Goal: Transaction & Acquisition: Book appointment/travel/reservation

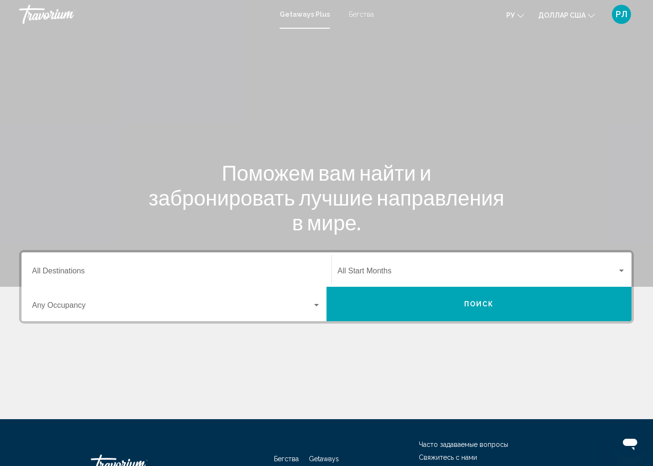
click at [282, 269] on input "Destination All Destinations" at bounding box center [176, 273] width 289 height 9
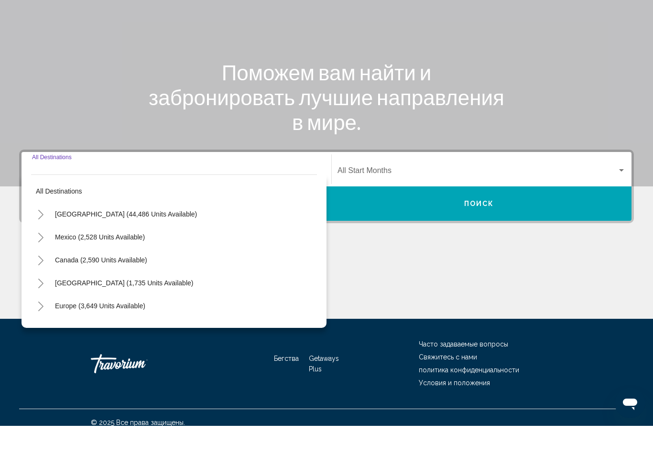
scroll to position [70, 0]
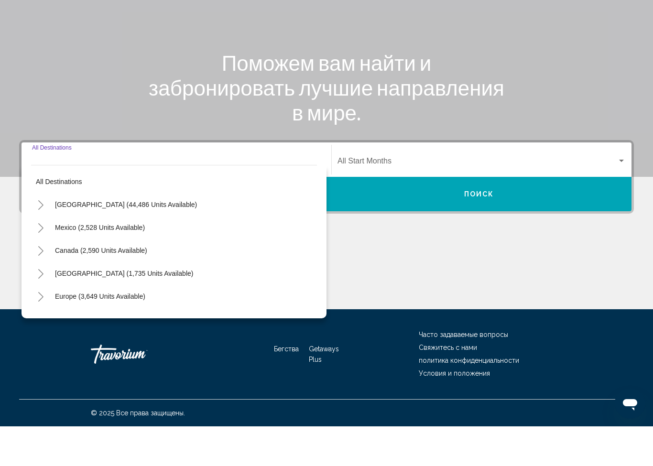
click at [140, 241] on span "United States (44,486 units available)" at bounding box center [126, 245] width 142 height 8
type input "**********"
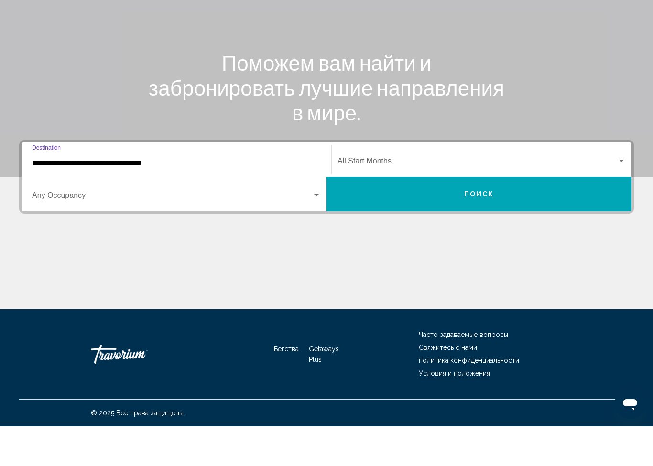
click at [170, 233] on span "Виджет поиска" at bounding box center [172, 237] width 280 height 9
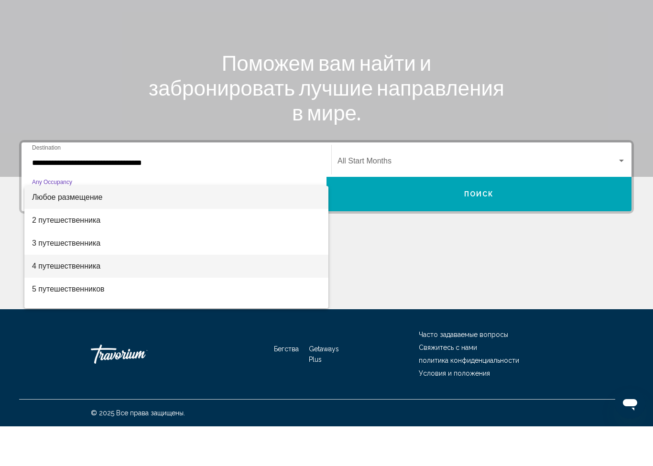
click at [113, 295] on span "4 путешественника" at bounding box center [176, 306] width 289 height 23
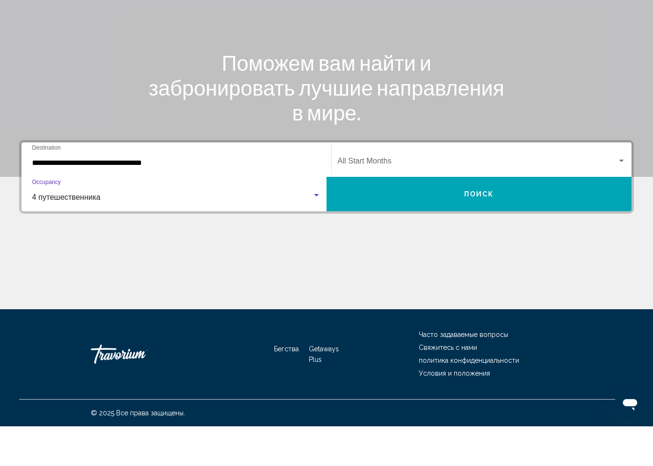
click at [502, 199] on span "Виджет поиска" at bounding box center [478, 203] width 280 height 9
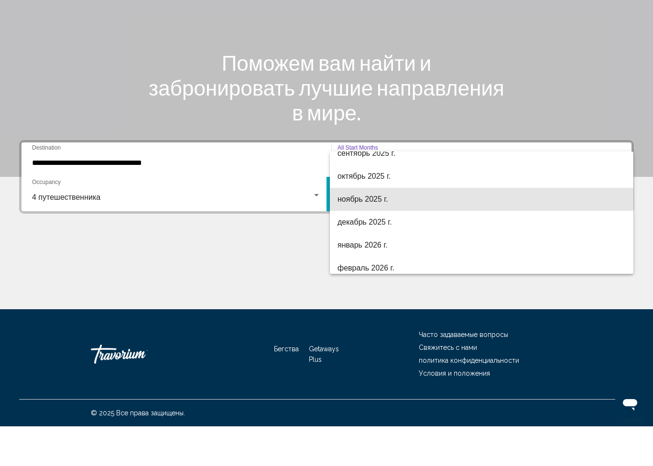
scroll to position [56, 0]
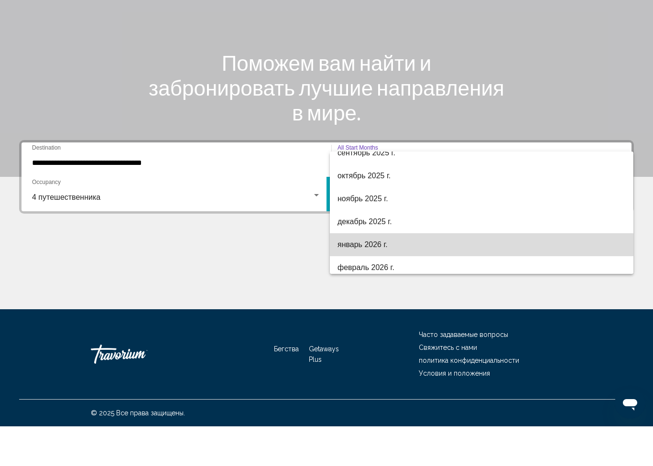
click at [409, 273] on span "январь 2026 г." at bounding box center [482, 284] width 288 height 23
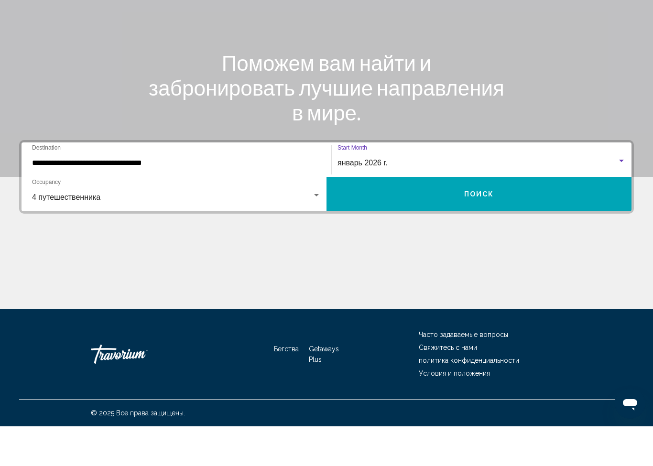
click at [543, 217] on button "Поиск" at bounding box center [479, 234] width 305 height 34
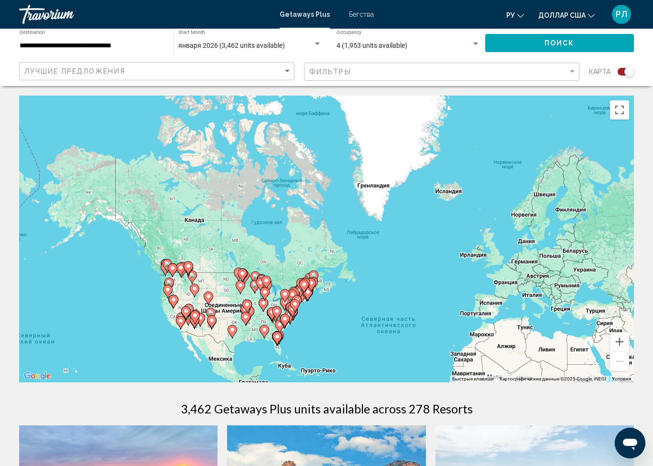
click at [548, 45] on span "Поиск" at bounding box center [560, 44] width 30 height 8
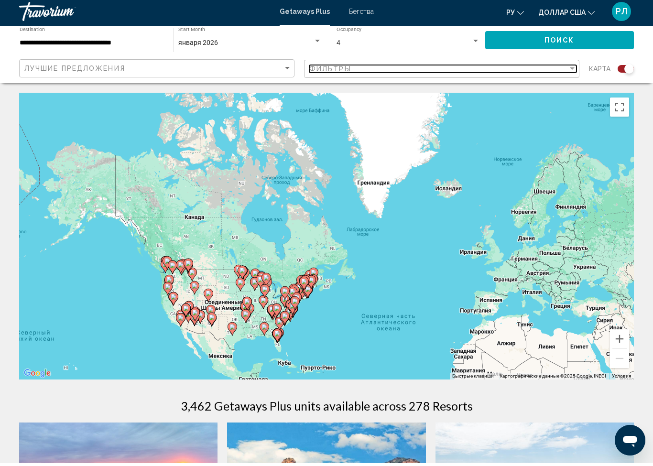
click at [562, 70] on div "Фильтры" at bounding box center [438, 72] width 259 height 8
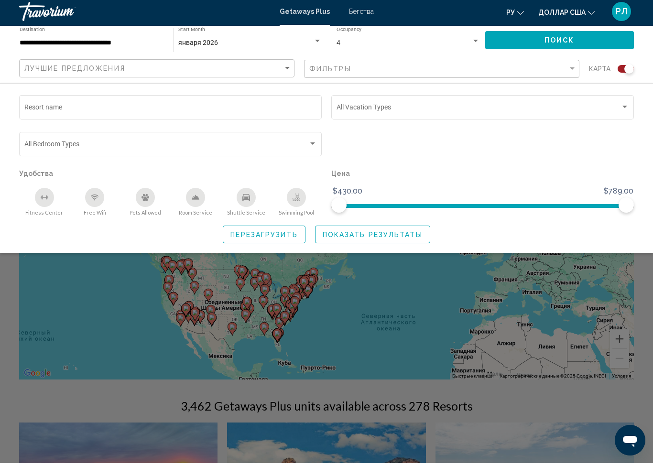
click at [626, 106] on div "Search widget" at bounding box center [625, 110] width 9 height 8
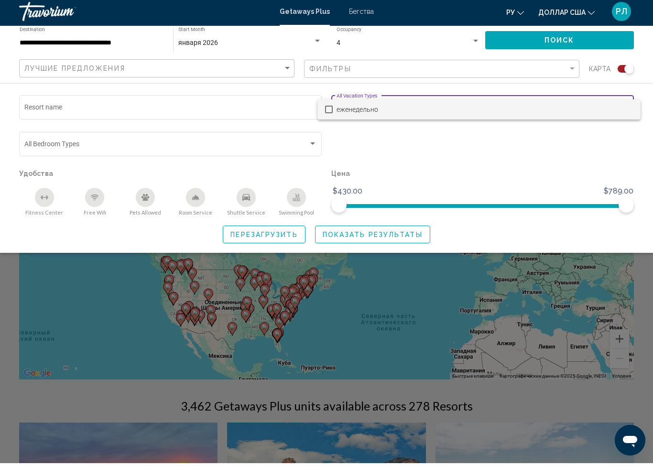
click at [540, 163] on div at bounding box center [326, 233] width 653 height 466
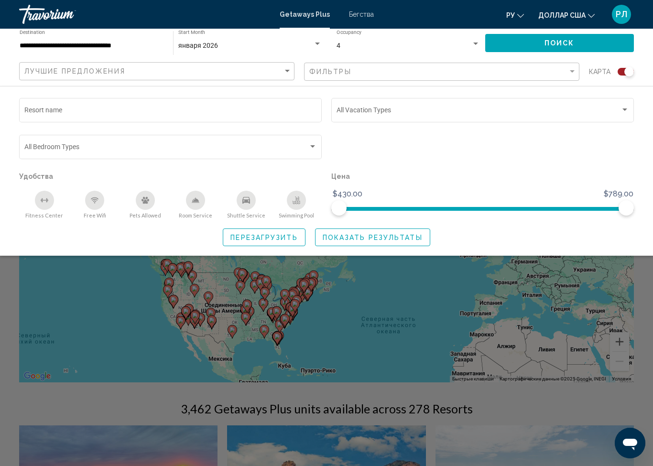
click at [358, 13] on font "Бегства" at bounding box center [361, 15] width 25 height 8
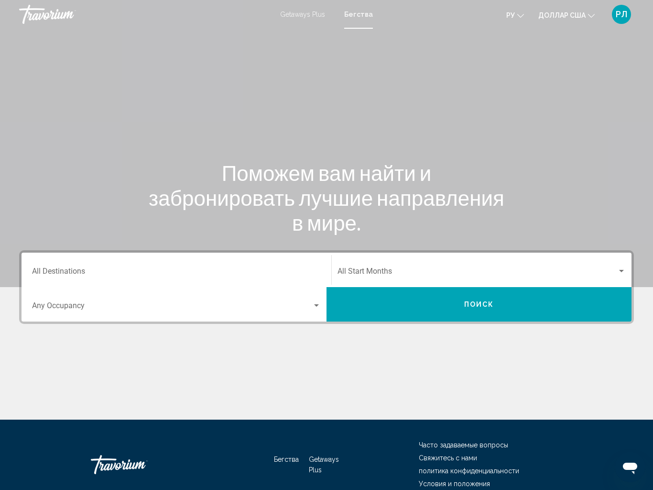
scroll to position [1, 0]
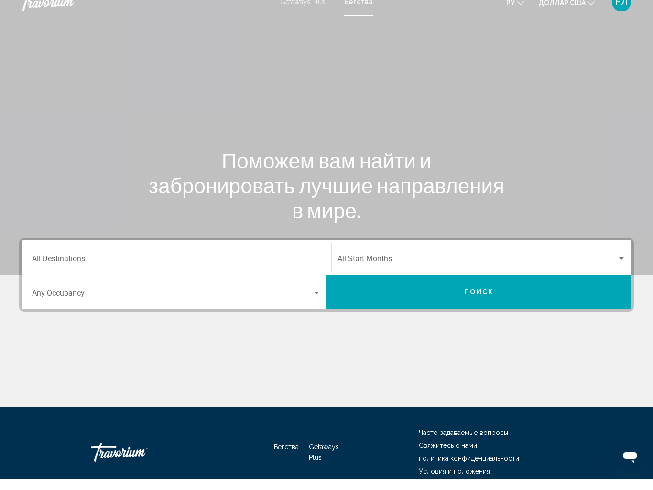
click at [320, 300] on div "Search widget" at bounding box center [316, 304] width 9 height 8
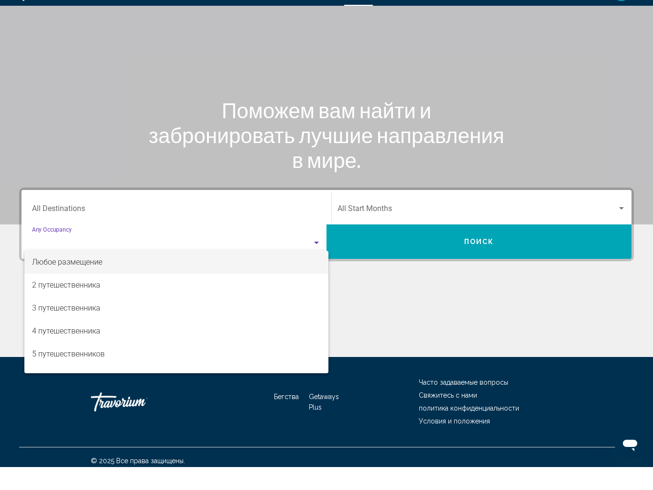
scroll to position [47, 0]
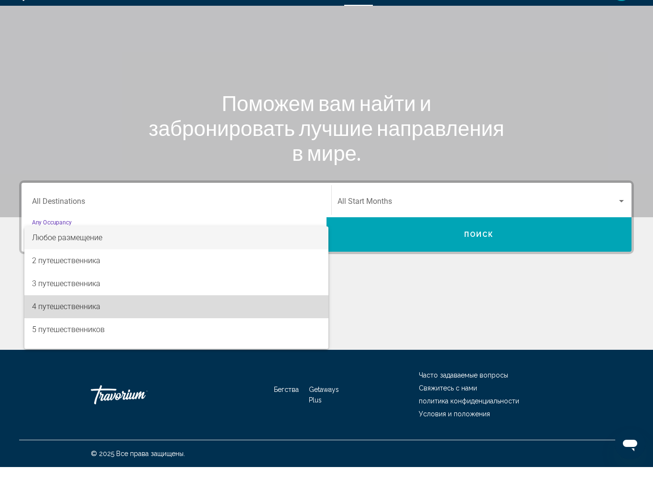
click at [221, 318] on span "4 путешественника" at bounding box center [176, 329] width 289 height 23
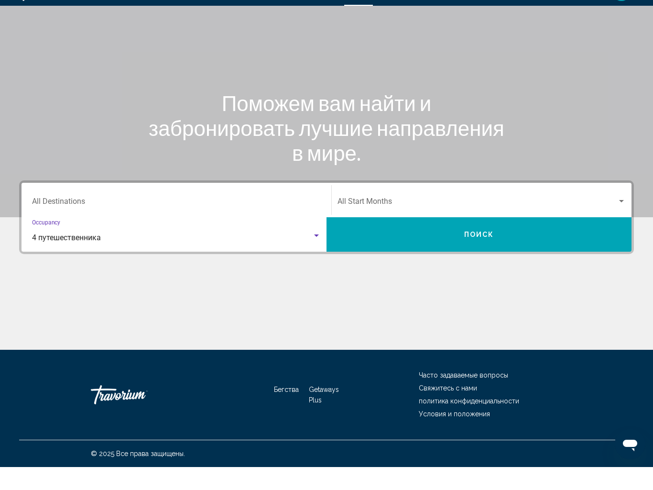
click at [265, 208] on div "Destination All Destinations" at bounding box center [176, 223] width 289 height 30
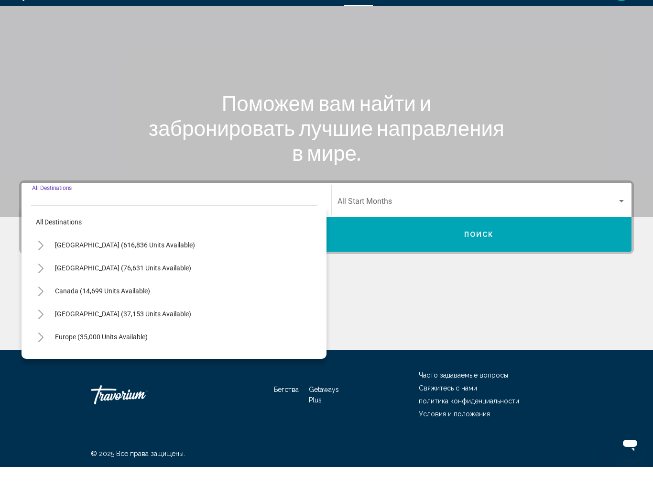
click at [50, 258] on button "Toggle United States (616,836 units available)" at bounding box center [40, 267] width 19 height 19
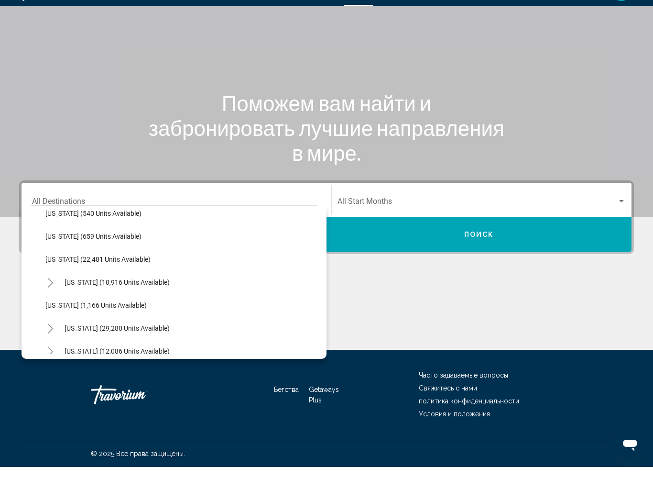
scroll to position [743, 0]
click at [126, 325] on span "Rhode Island (1,166 units available)" at bounding box center [95, 329] width 101 height 8
type input "**********"
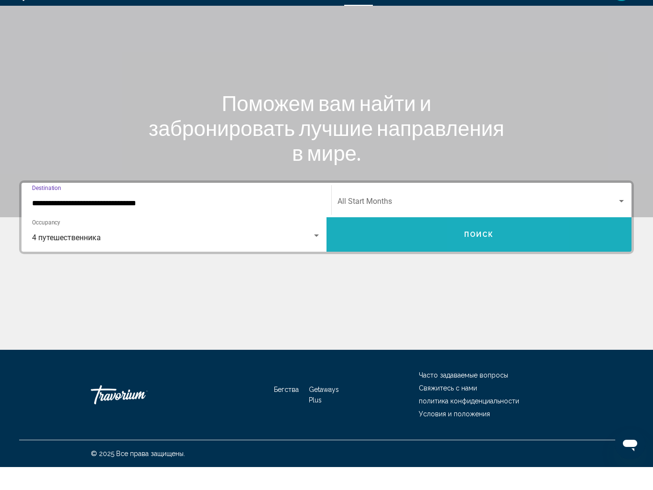
click at [506, 240] on button "Поиск" at bounding box center [479, 257] width 305 height 34
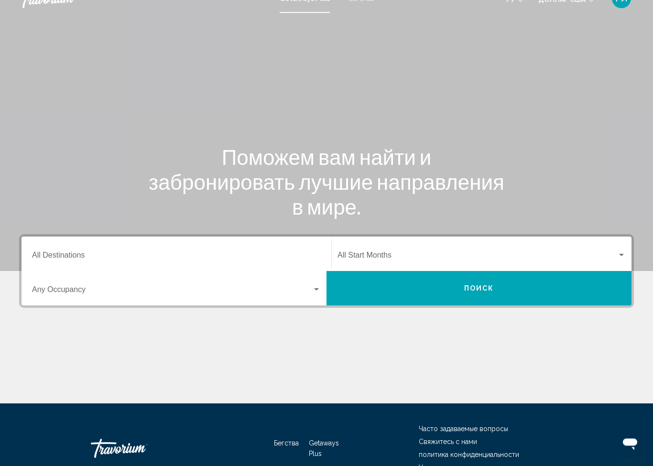
scroll to position [16, 0]
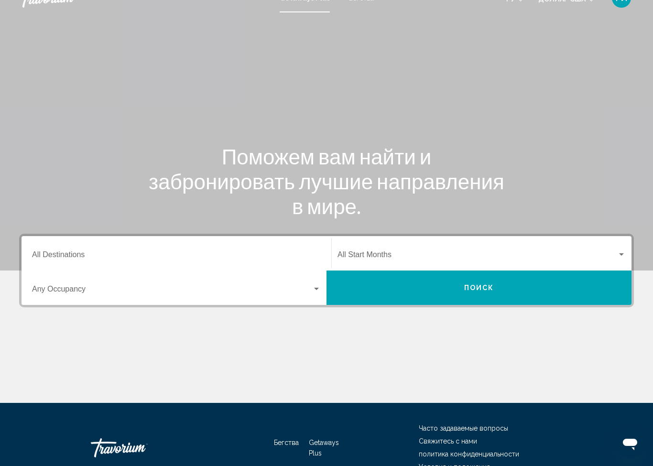
click at [319, 288] on div "Виджет поиска" at bounding box center [316, 290] width 9 height 8
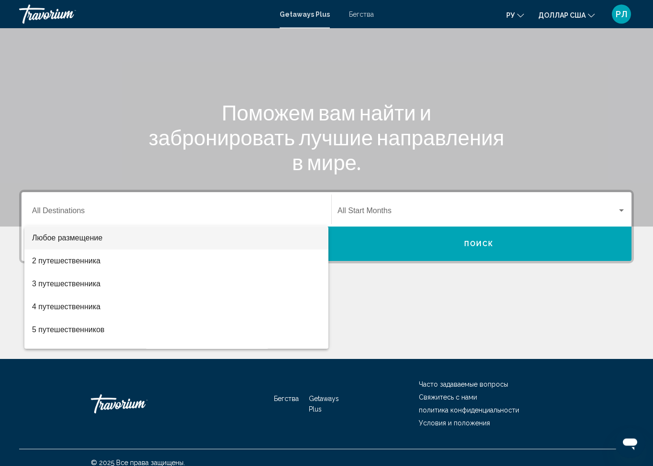
scroll to position [70, 0]
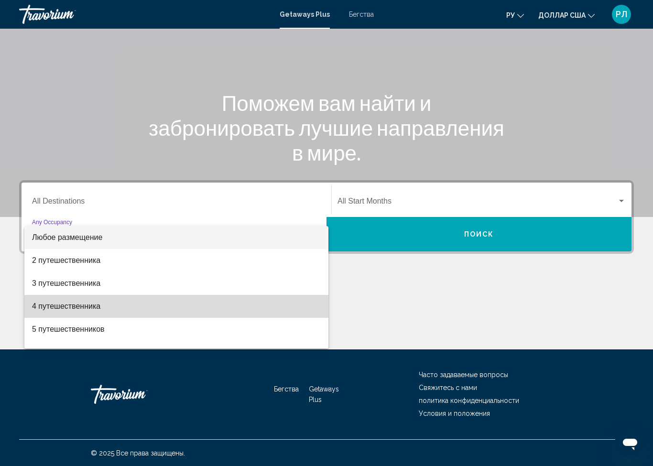
click at [267, 310] on span "4 путешественника" at bounding box center [176, 306] width 289 height 23
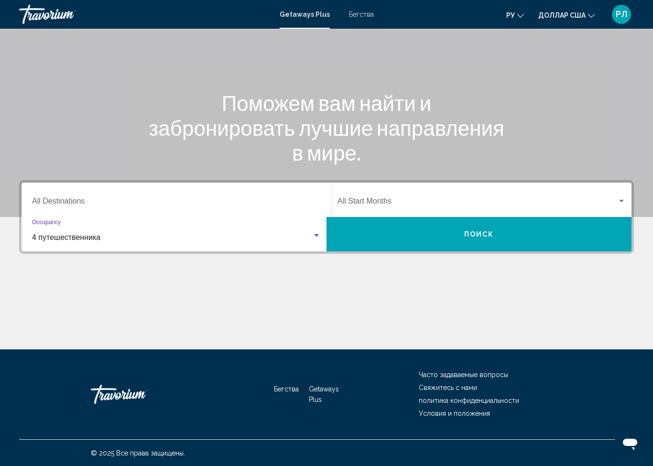
click at [302, 199] on input "Destination All Destinations" at bounding box center [176, 203] width 289 height 9
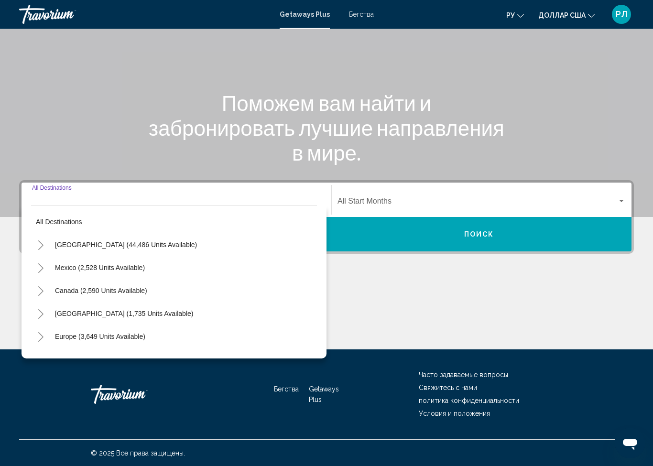
click at [45, 245] on button "Toggle United States (44,486 units available)" at bounding box center [40, 244] width 19 height 19
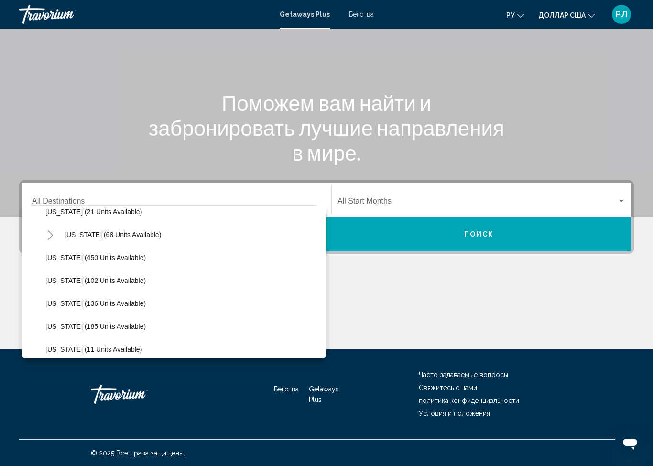
scroll to position [219, 0]
click at [115, 232] on span "Hawaii (68 units available)" at bounding box center [113, 233] width 97 height 8
type input "**********"
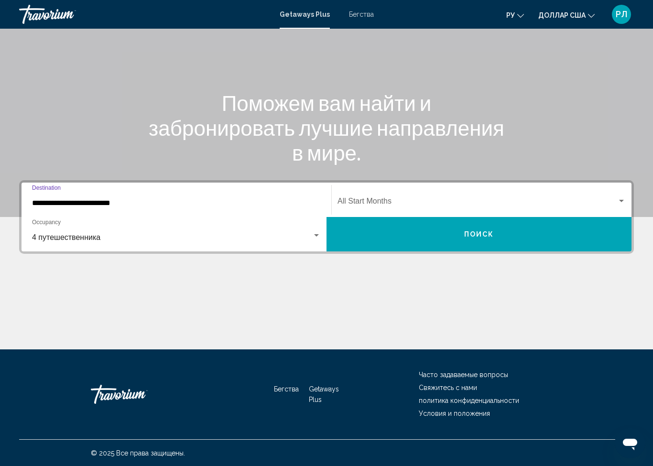
click at [620, 204] on div "Виджет поиска" at bounding box center [622, 202] width 9 height 8
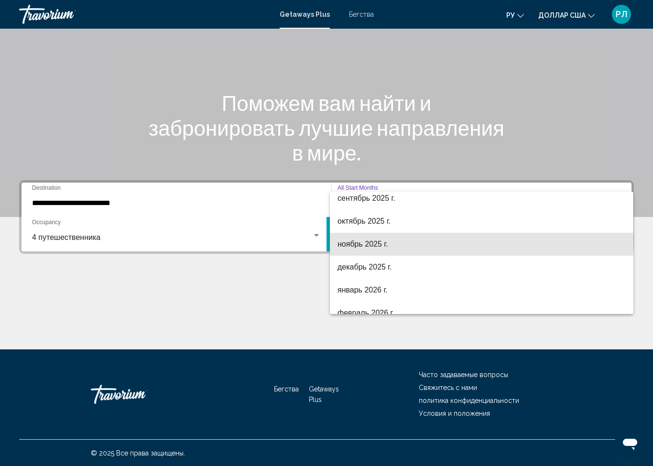
scroll to position [58, 0]
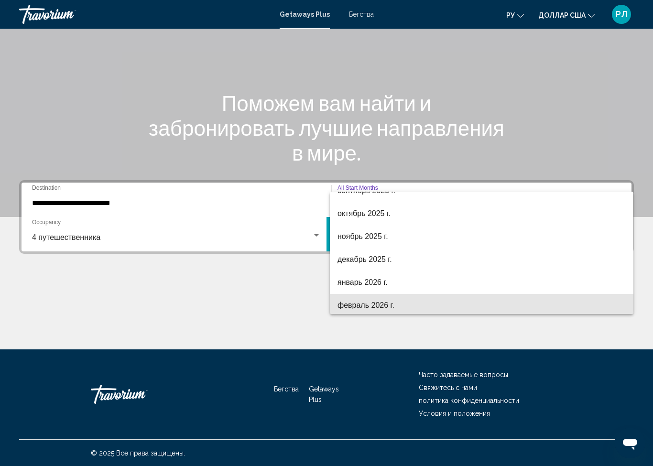
click at [410, 306] on span "февраль 2026 г." at bounding box center [482, 305] width 288 height 23
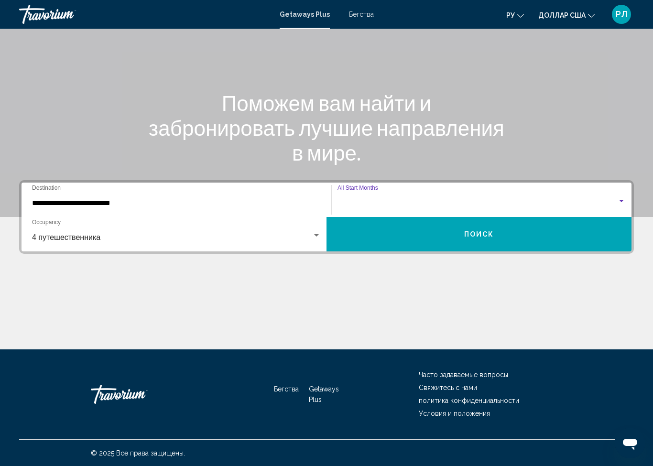
scroll to position [61, 0]
click at [475, 237] on span "Поиск" at bounding box center [479, 235] width 30 height 8
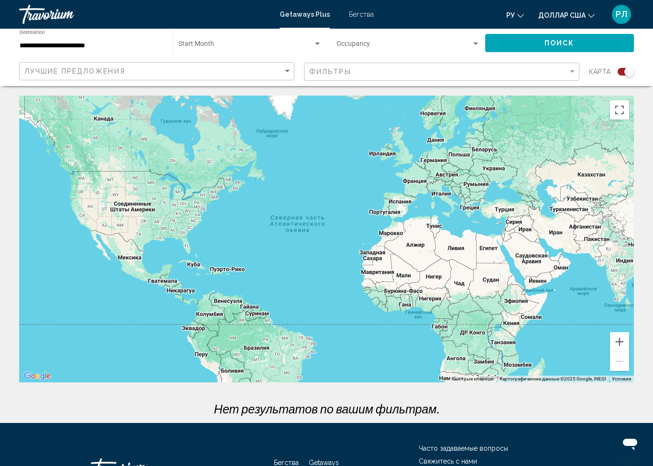
click at [549, 42] on span "Поиск" at bounding box center [560, 44] width 30 height 8
click at [288, 42] on div "Search widget" at bounding box center [250, 46] width 144 height 8
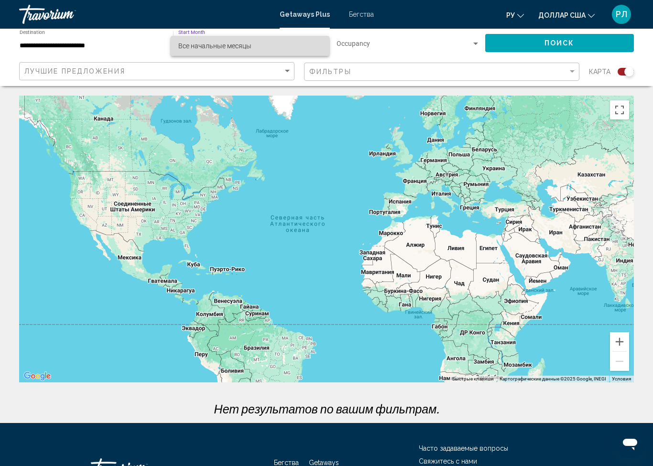
click at [285, 48] on span "Все начальные месяцы" at bounding box center [250, 46] width 144 height 20
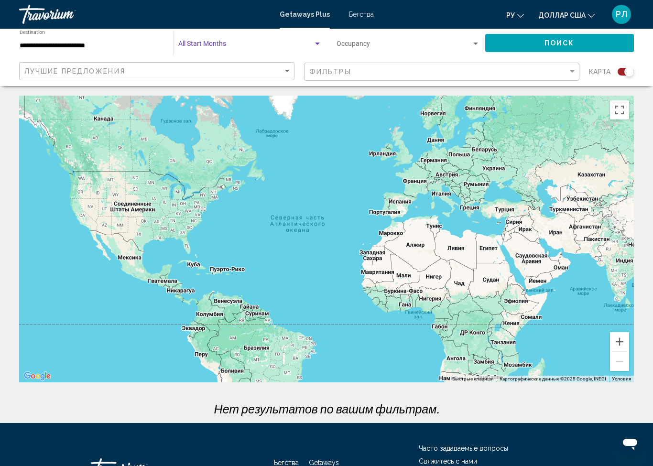
click at [399, 46] on span "Search widget" at bounding box center [404, 46] width 135 height 8
click at [457, 45] on span "Любое размещение" at bounding box center [409, 46] width 144 height 20
click at [579, 42] on button "Поиск" at bounding box center [560, 43] width 149 height 18
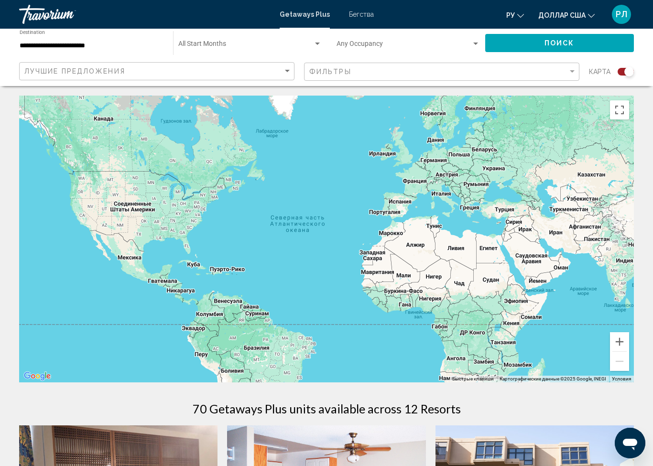
click at [144, 42] on input "**********" at bounding box center [92, 46] width 144 height 8
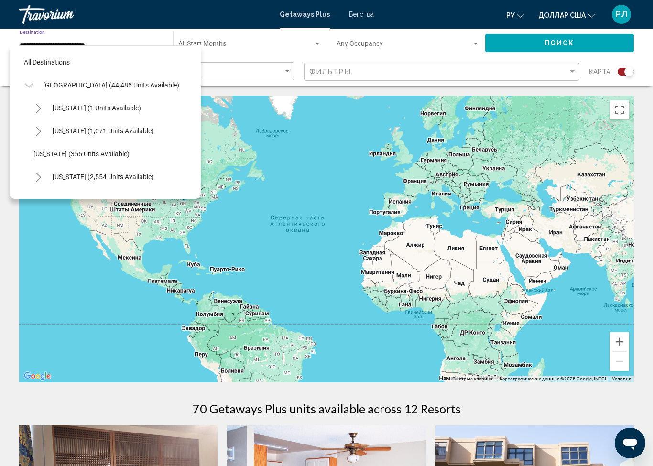
scroll to position [172, 0]
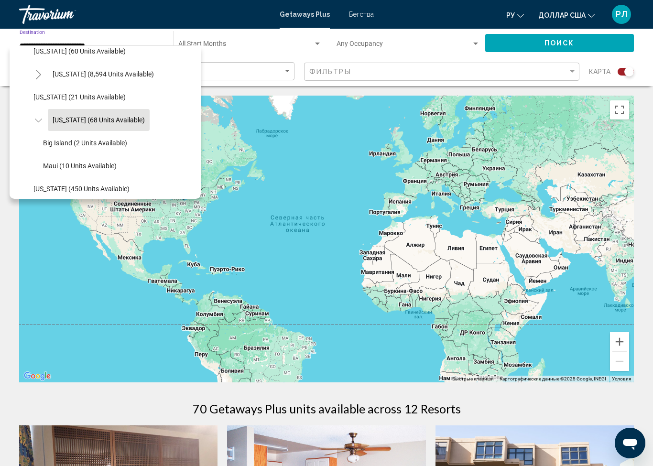
click at [126, 117] on span "Hawaii (68 units available)" at bounding box center [99, 120] width 92 height 8
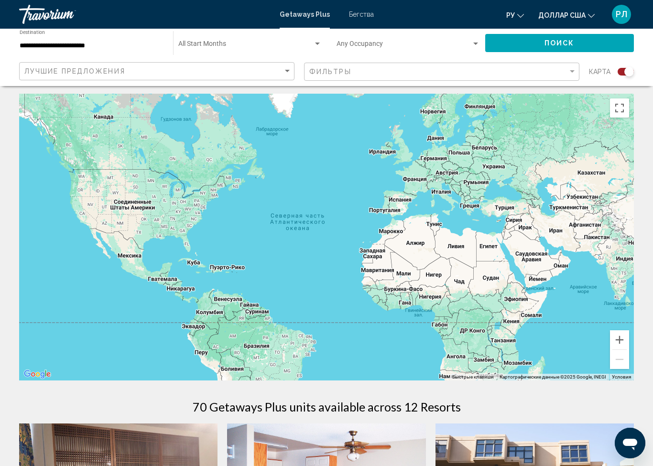
scroll to position [0, 0]
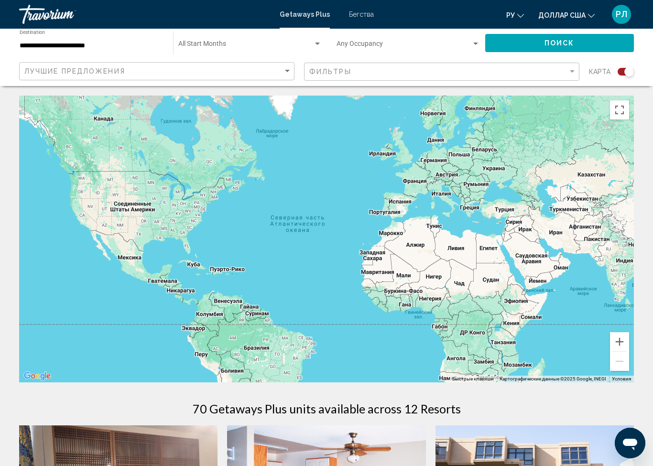
click at [128, 46] on input "**********" at bounding box center [92, 46] width 144 height 8
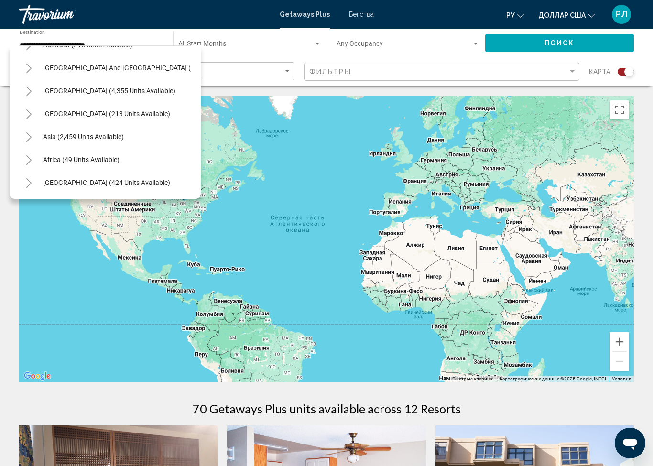
click at [287, 46] on span "Search widget" at bounding box center [245, 46] width 135 height 8
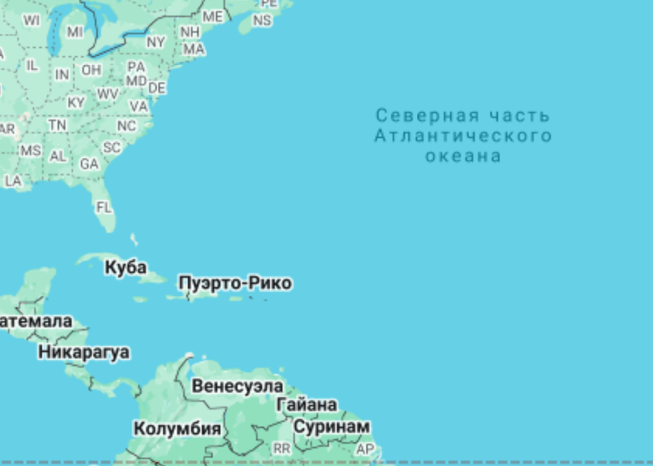
click at [72, 87] on div at bounding box center [326, 233] width 653 height 466
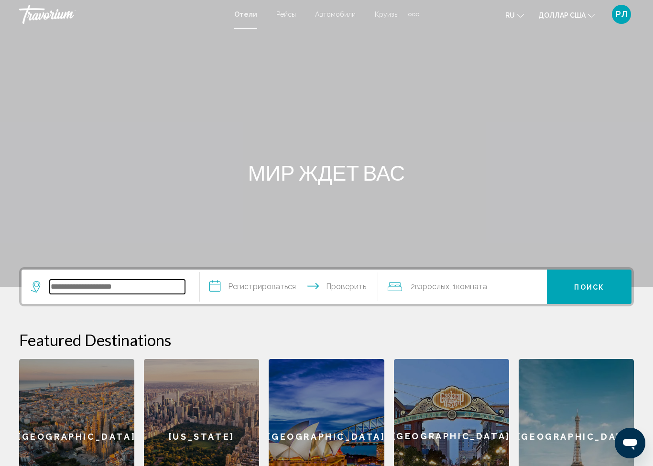
click at [162, 286] on input "Виджет поиска" at bounding box center [117, 287] width 135 height 14
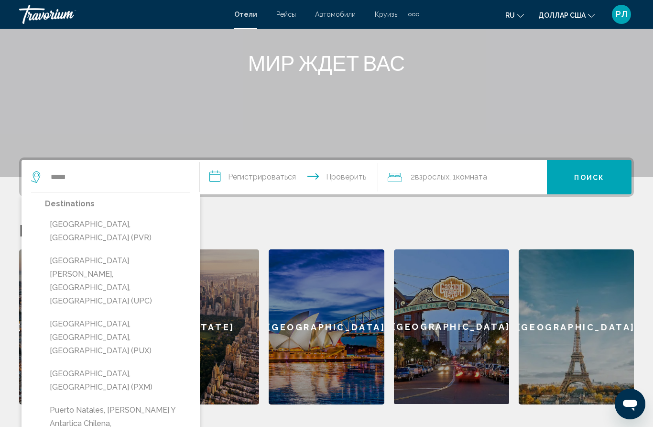
scroll to position [109, 0]
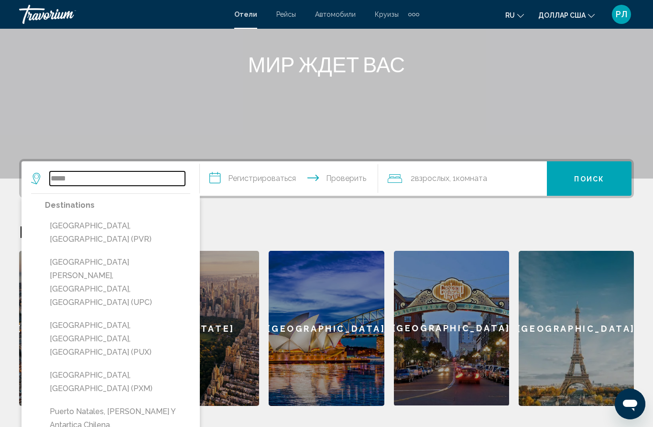
click at [105, 182] on input "*****" at bounding box center [117, 178] width 135 height 14
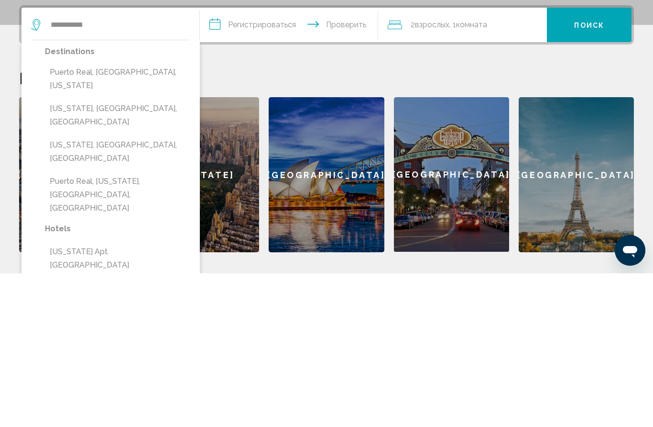
click at [159, 326] on button "Puerto Real, [US_STATE], [GEOGRAPHIC_DATA], [GEOGRAPHIC_DATA]" at bounding box center [117, 348] width 145 height 45
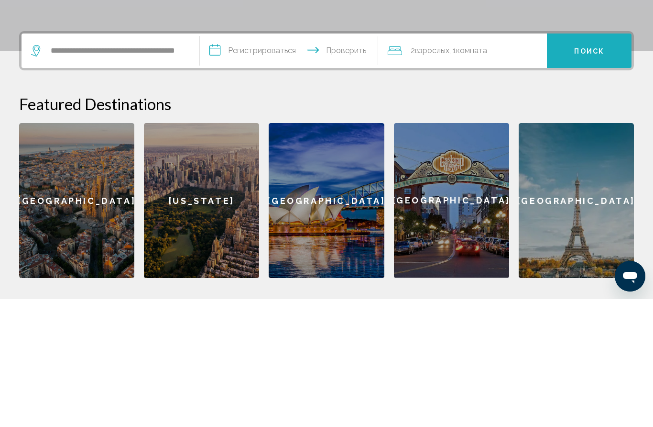
click at [600, 175] on font "Поиск" at bounding box center [590, 179] width 30 height 8
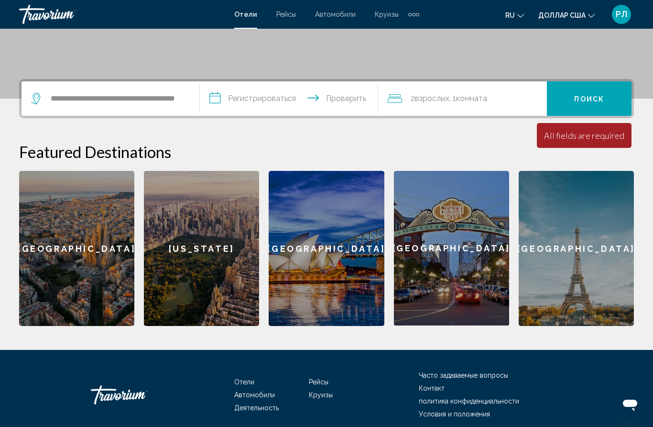
click at [605, 136] on div "All fields are required" at bounding box center [584, 135] width 80 height 11
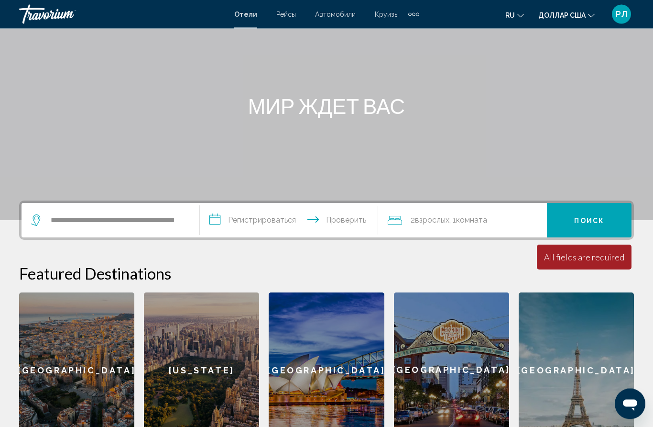
scroll to position [65, 0]
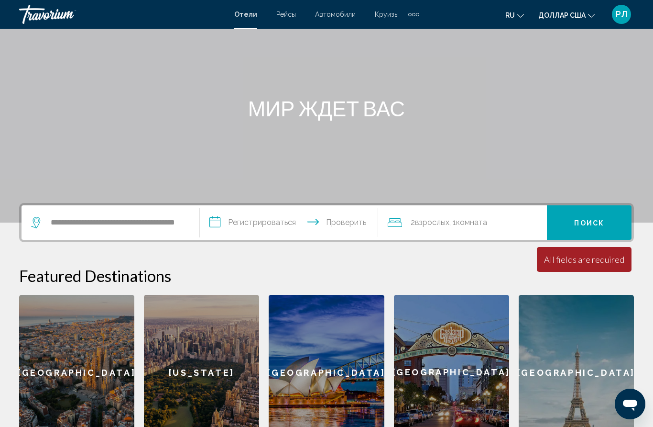
click at [604, 259] on div "All fields are required" at bounding box center [584, 259] width 80 height 11
click at [612, 262] on div "All fields are required" at bounding box center [584, 259] width 80 height 11
click at [615, 264] on div "All fields are required" at bounding box center [584, 259] width 80 height 11
click at [615, 261] on div "All fields are required" at bounding box center [584, 259] width 80 height 11
click at [604, 225] on font "Поиск" at bounding box center [590, 223] width 30 height 8
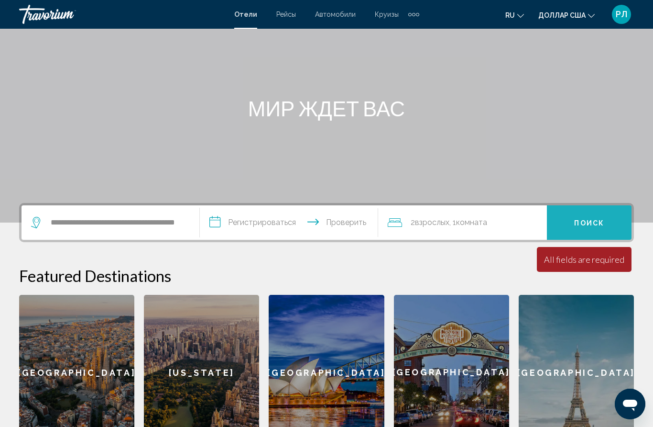
click at [598, 233] on button "Поиск" at bounding box center [589, 222] width 85 height 34
click at [600, 227] on font "Поиск" at bounding box center [590, 223] width 30 height 8
click at [601, 228] on button "Поиск" at bounding box center [589, 222] width 85 height 34
click at [602, 227] on font "Поиск" at bounding box center [590, 223] width 30 height 8
click at [602, 230] on button "Поиск" at bounding box center [589, 222] width 85 height 34
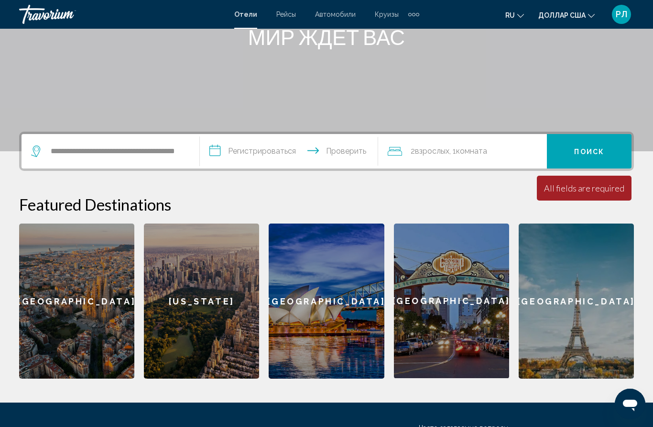
click at [503, 156] on div "2 взрослых Взрослый , 1 комната комнаты" at bounding box center [467, 150] width 159 height 13
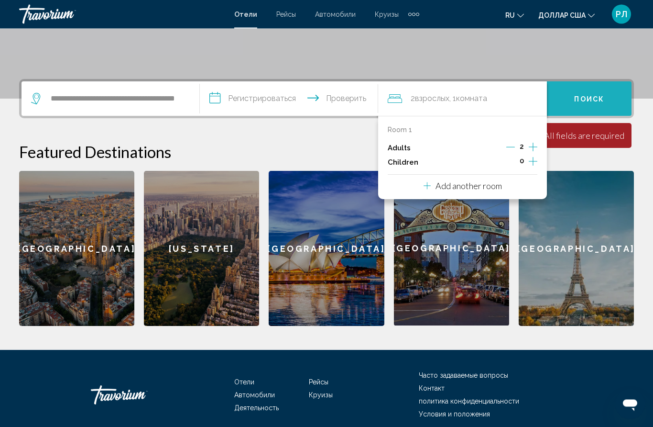
scroll to position [188, 0]
click at [607, 99] on button "Поиск" at bounding box center [589, 98] width 85 height 34
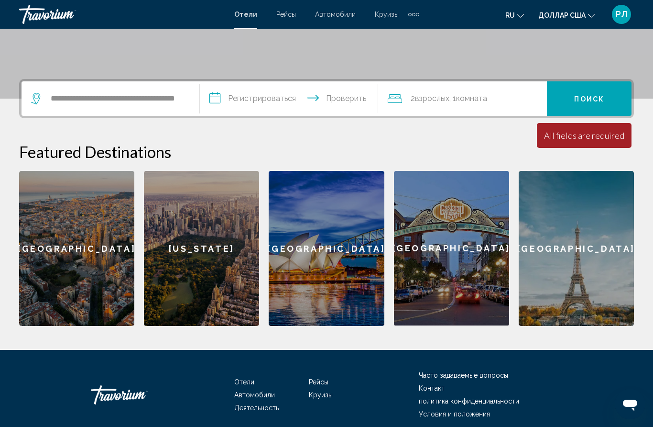
click at [285, 99] on input "**********" at bounding box center [291, 99] width 182 height 37
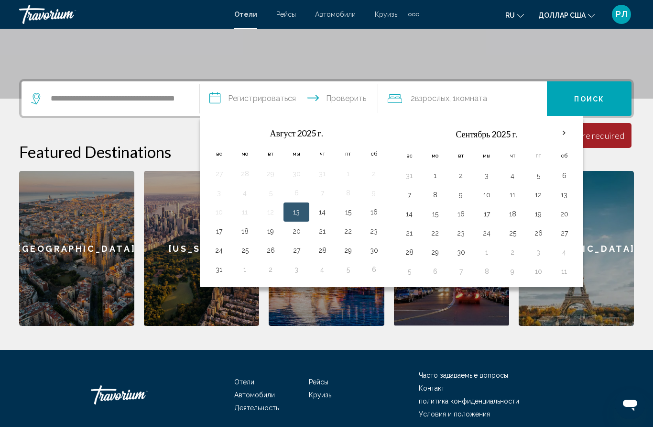
click at [275, 97] on input "**********" at bounding box center [291, 99] width 182 height 37
click at [609, 99] on button "Поиск" at bounding box center [589, 98] width 85 height 34
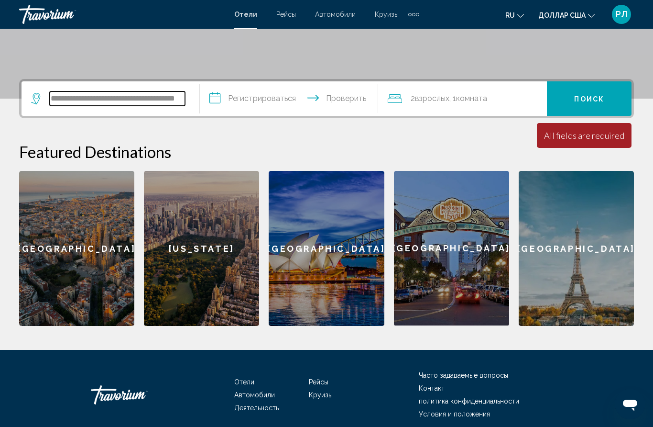
click at [182, 96] on input "**********" at bounding box center [117, 98] width 135 height 14
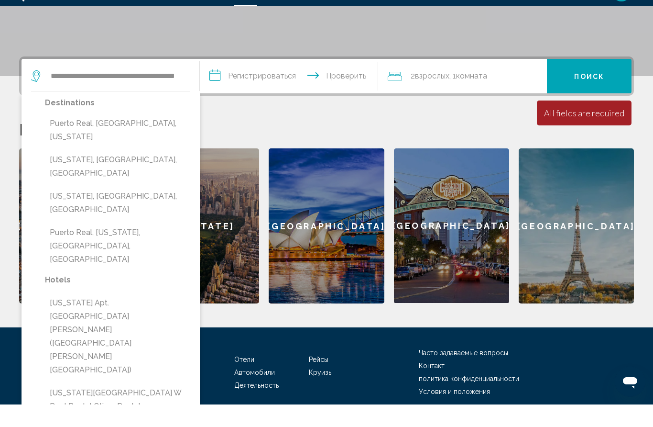
click at [162, 137] on button "Puerto Real, [GEOGRAPHIC_DATA], [US_STATE]" at bounding box center [117, 153] width 145 height 32
type input "**********"
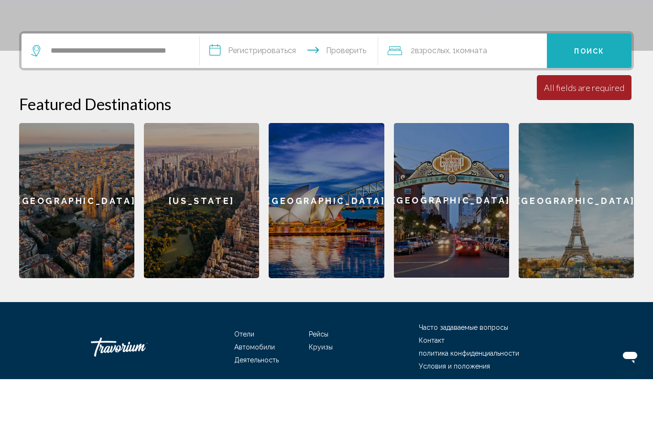
click at [604, 95] on font "Поиск" at bounding box center [590, 99] width 30 height 8
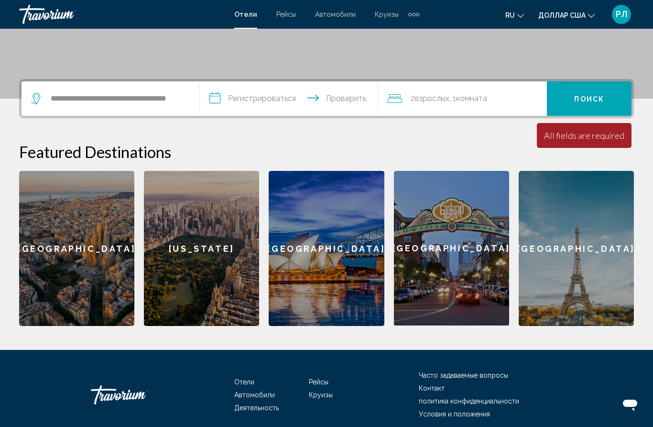
click at [605, 101] on button "Поиск" at bounding box center [589, 98] width 85 height 34
click at [597, 107] on button "Поиск" at bounding box center [589, 98] width 85 height 34
click at [601, 104] on button "Поиск" at bounding box center [589, 98] width 85 height 34
click at [600, 104] on button "Поиск" at bounding box center [589, 98] width 85 height 34
click at [599, 102] on font "Поиск" at bounding box center [590, 99] width 30 height 8
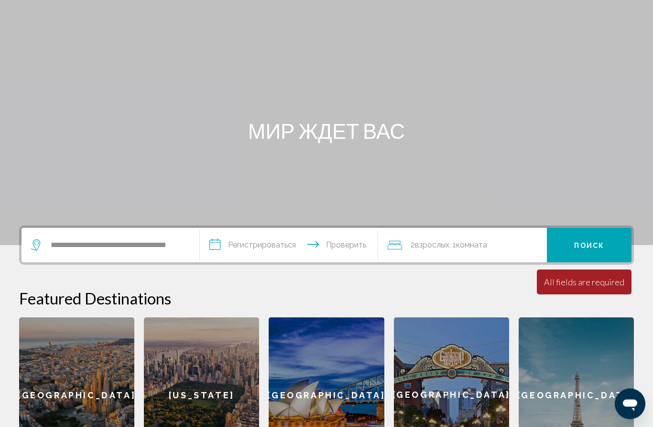
scroll to position [0, 0]
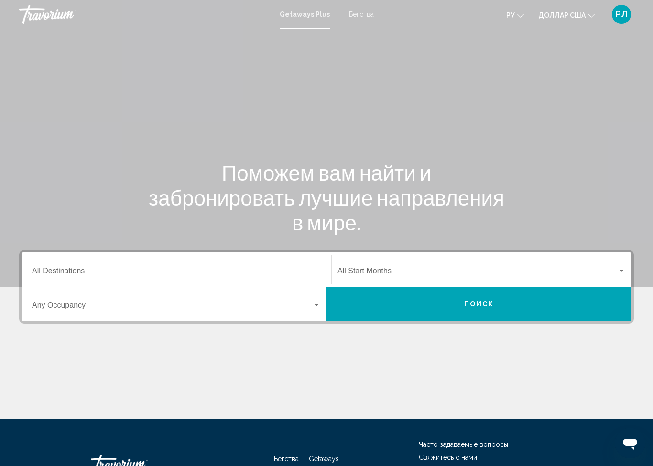
click at [292, 269] on input "Destination All Destinations" at bounding box center [176, 273] width 289 height 9
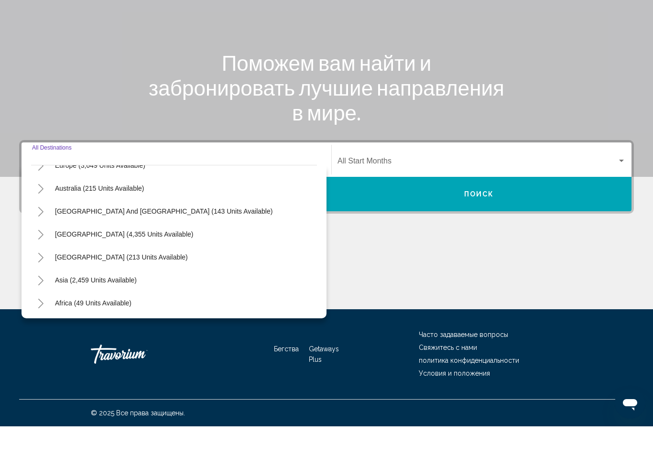
scroll to position [130, 0]
click at [47, 289] on button "Toggle Central America (213 units available)" at bounding box center [40, 298] width 19 height 19
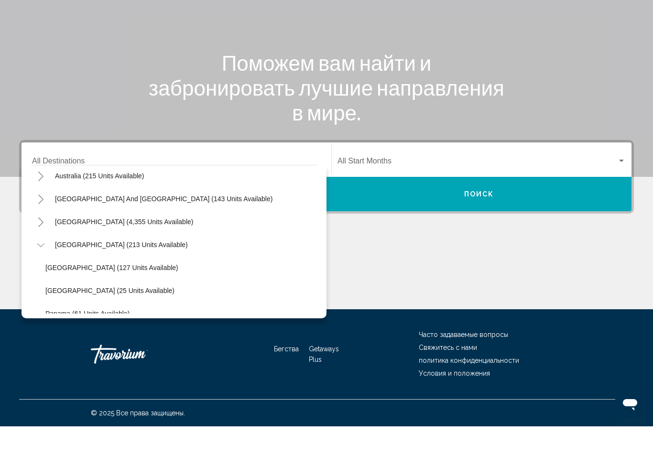
scroll to position [140, 0]
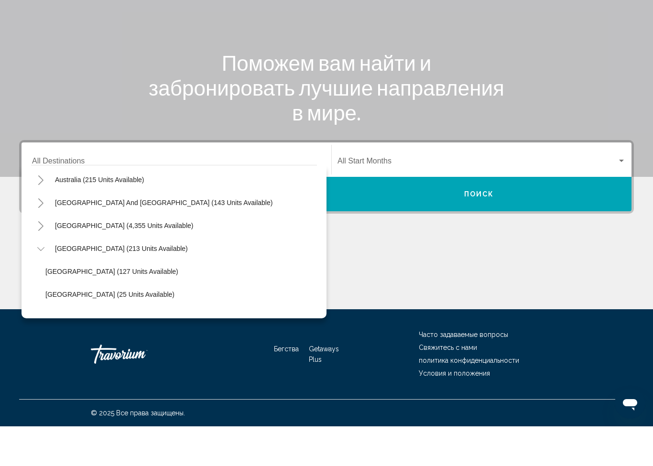
click at [40, 261] on icon "Toggle South America (4,355 units available)" at bounding box center [40, 266] width 5 height 10
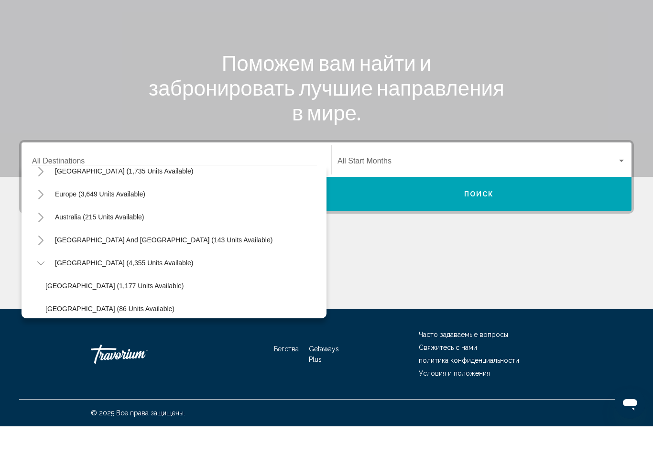
scroll to position [101, 0]
click at [43, 276] on icon "Toggle South Pacific and Oceania (143 units available)" at bounding box center [40, 281] width 7 height 10
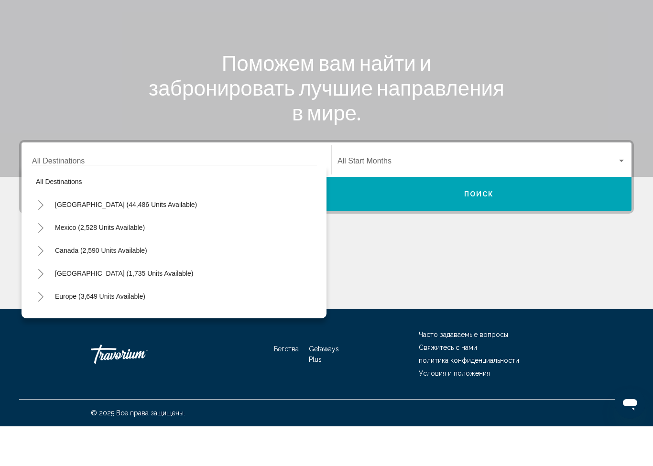
scroll to position [0, 0]
click at [41, 240] on icon "Toggle United States (44,486 units available)" at bounding box center [40, 245] width 5 height 10
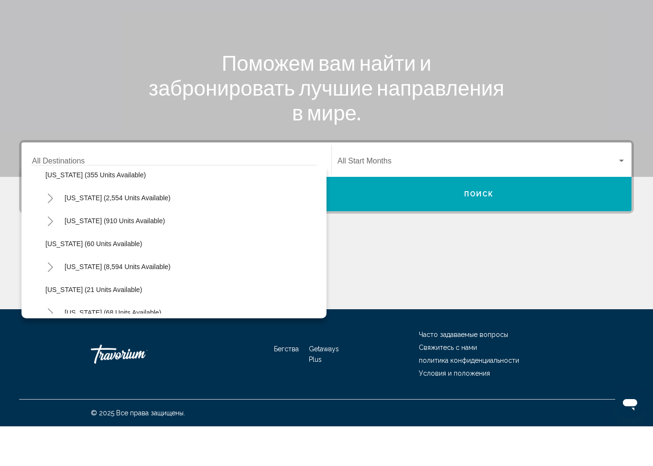
scroll to position [103, 0]
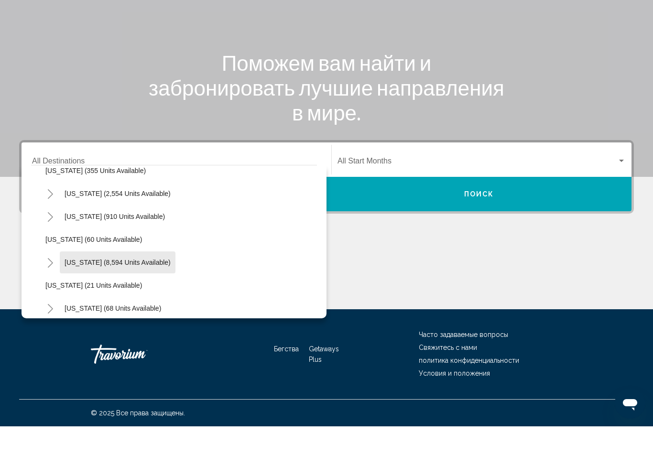
click at [128, 298] on span "Florida (8,594 units available)" at bounding box center [118, 302] width 106 height 8
type input "**********"
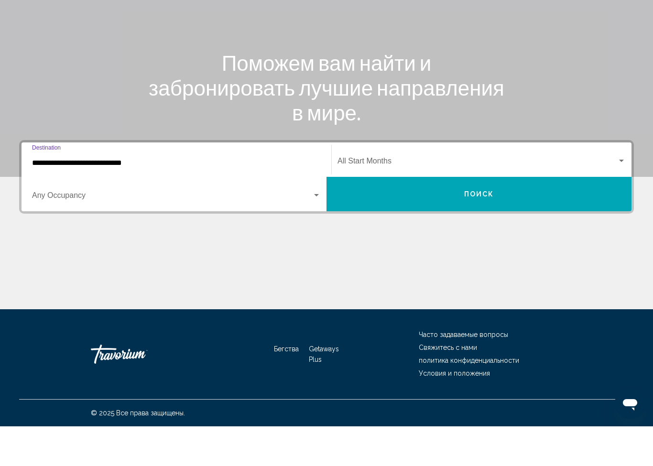
click at [317, 234] on div "Виджет поиска" at bounding box center [316, 235] width 5 height 2
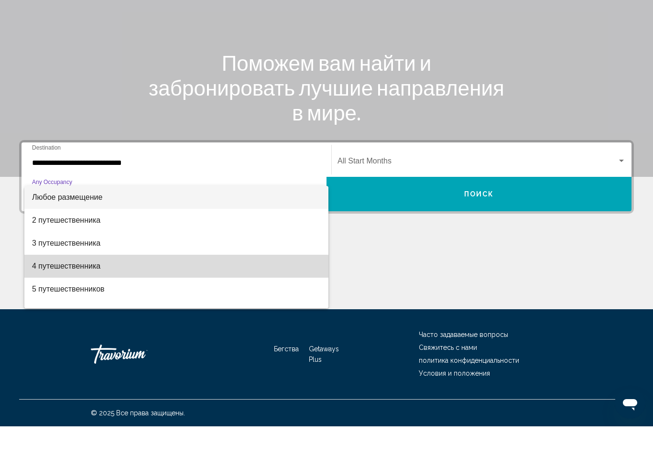
click at [164, 295] on span "4 путешественника" at bounding box center [176, 306] width 289 height 23
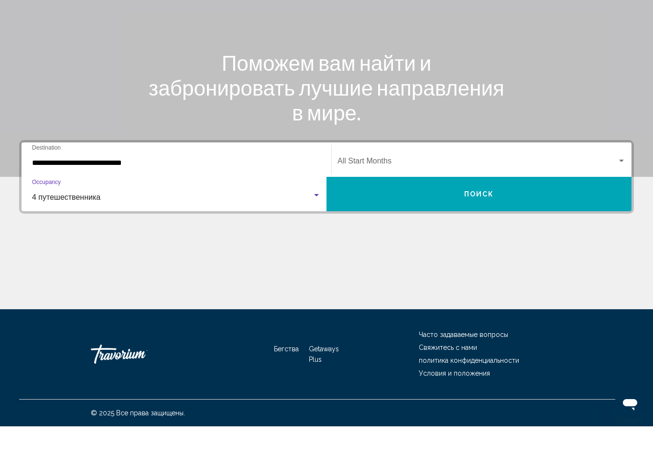
click at [533, 217] on button "Поиск" at bounding box center [479, 234] width 305 height 34
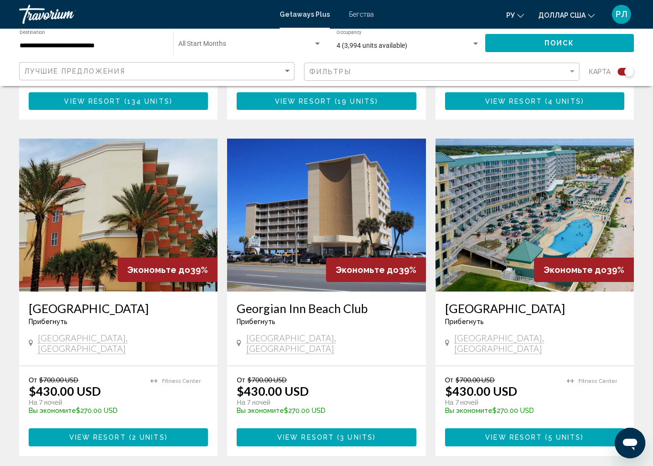
scroll to position [623, 0]
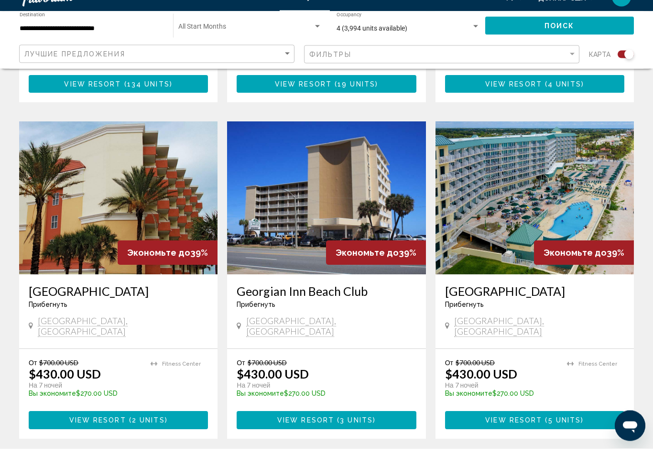
click at [590, 223] on img "Основное содержание" at bounding box center [535, 215] width 199 height 153
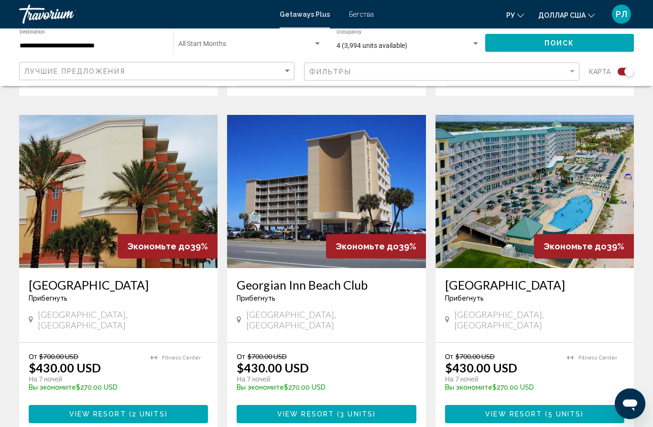
scroll to position [647, 0]
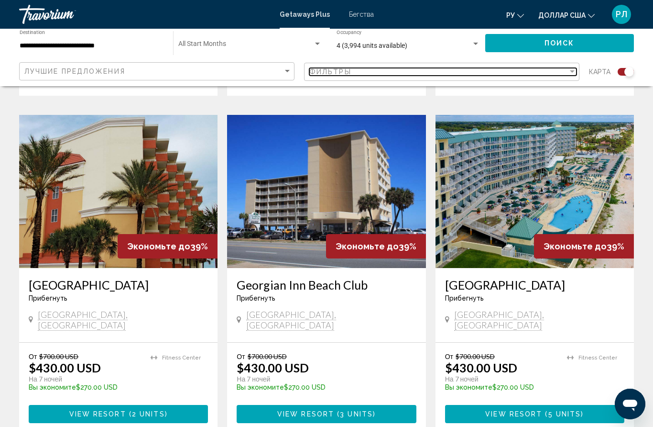
click at [569, 74] on div "Filter" at bounding box center [572, 72] width 9 height 8
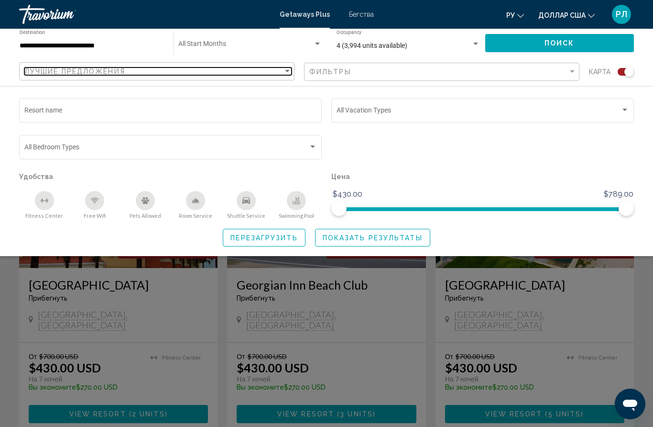
click at [292, 70] on div "Sort by" at bounding box center [287, 71] width 9 height 8
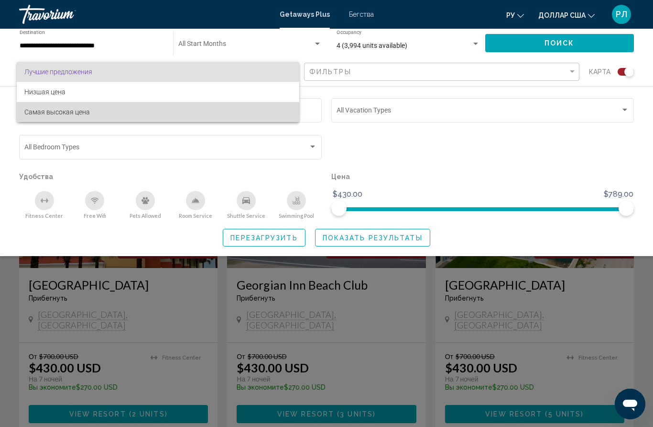
click at [88, 113] on span "Самая высокая цена" at bounding box center [57, 112] width 66 height 8
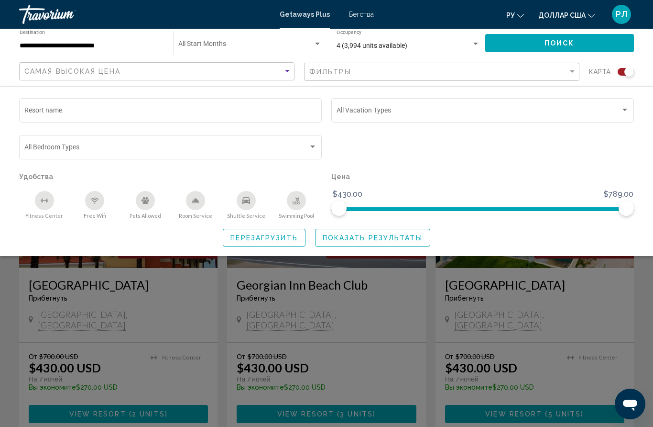
click at [383, 244] on button "Показать результаты" at bounding box center [372, 238] width 115 height 18
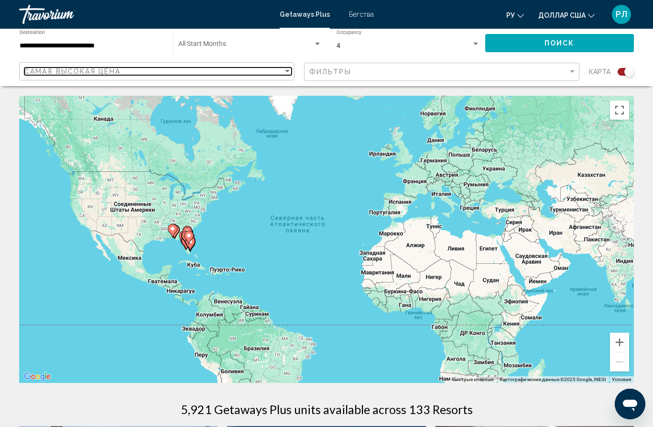
click at [291, 70] on div "Sort by" at bounding box center [287, 71] width 9 height 8
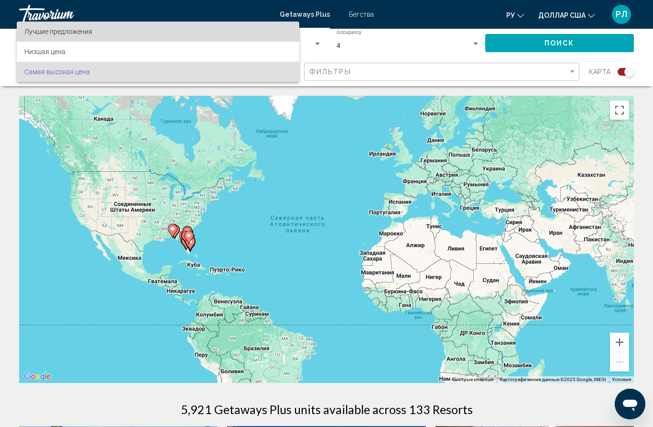
click at [145, 33] on span "Лучшие предложения" at bounding box center [157, 32] width 267 height 20
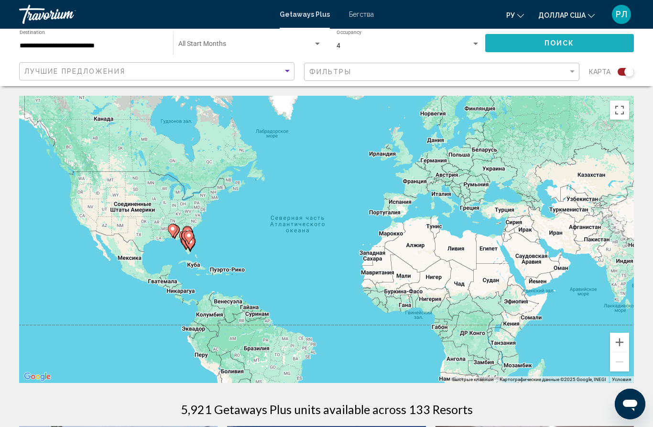
click at [582, 43] on button "Поиск" at bounding box center [560, 43] width 149 height 18
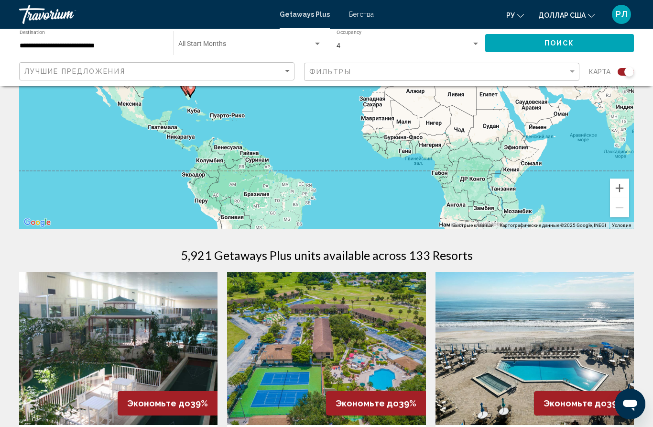
scroll to position [152, 0]
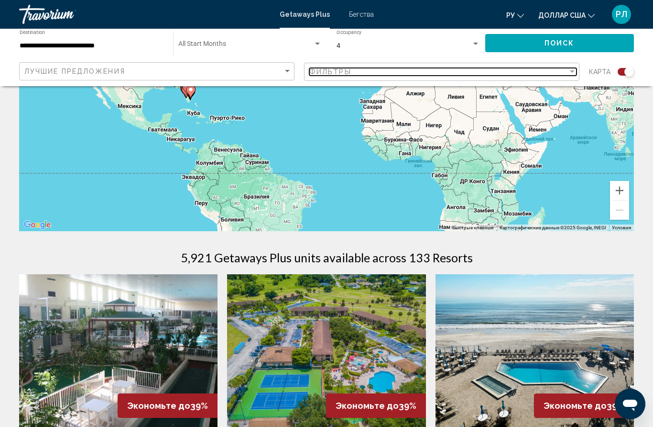
click at [573, 75] on div "Filter" at bounding box center [572, 72] width 9 height 8
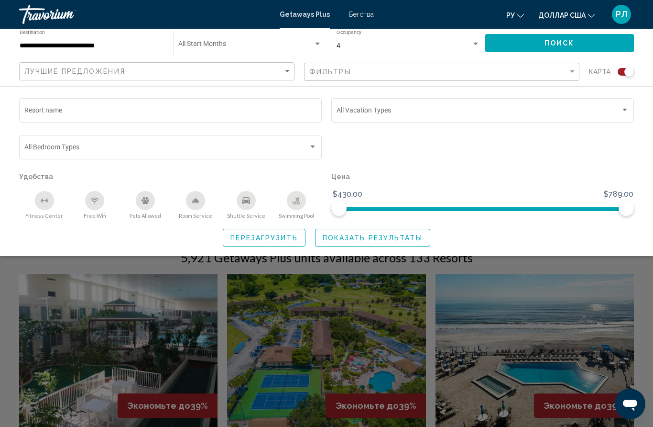
click at [622, 109] on div "Search widget" at bounding box center [625, 110] width 9 height 8
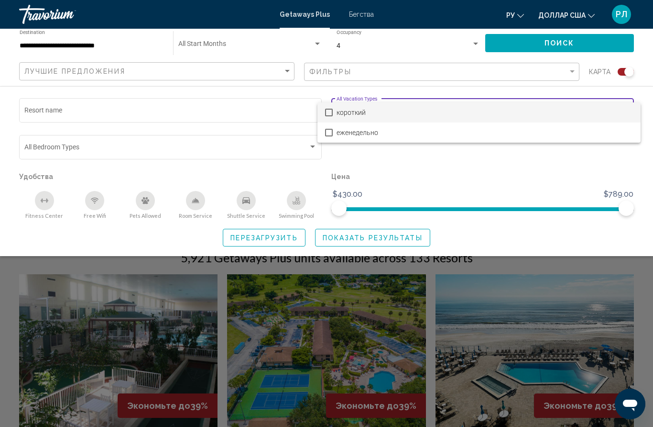
click at [585, 173] on div at bounding box center [326, 213] width 653 height 427
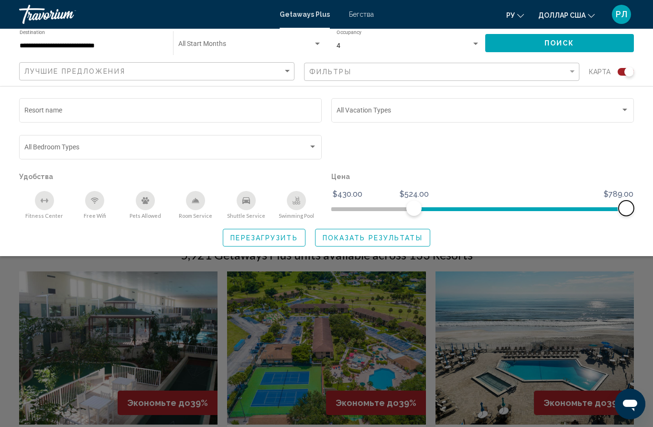
scroll to position [162, 0]
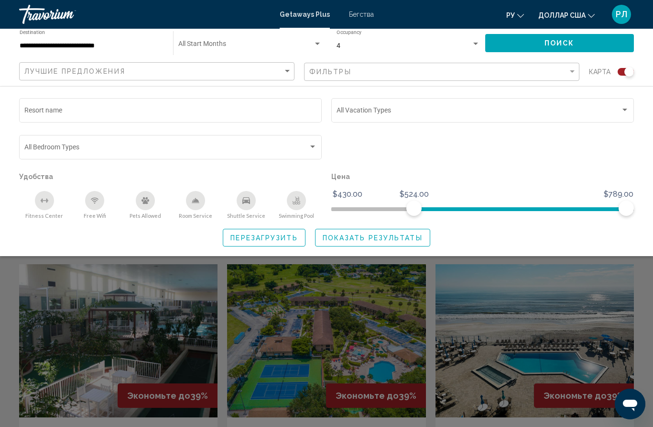
click at [623, 197] on span "$789.00" at bounding box center [619, 194] width 33 height 14
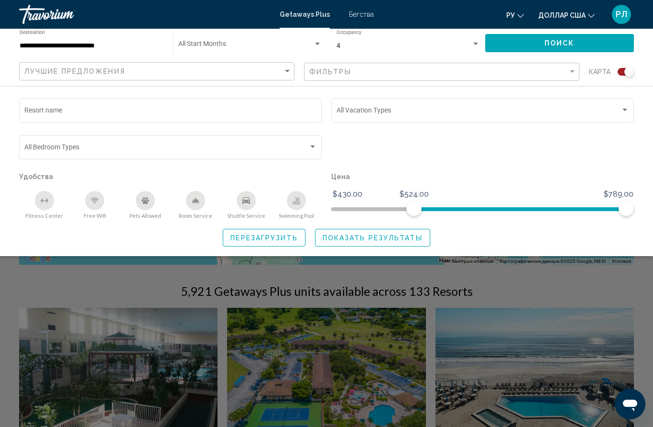
scroll to position [126, 0]
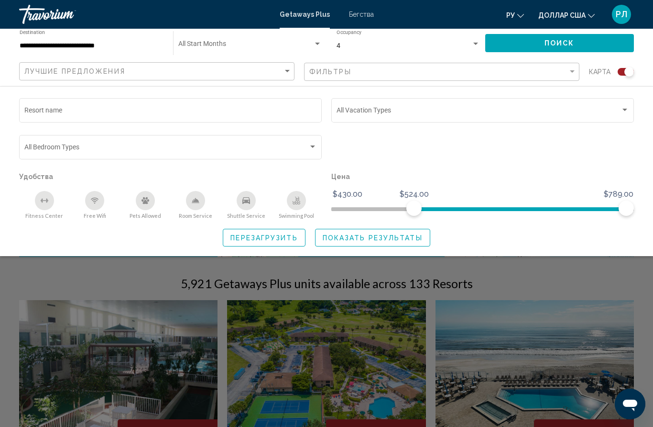
click at [314, 144] on div "Search widget" at bounding box center [313, 147] width 9 height 8
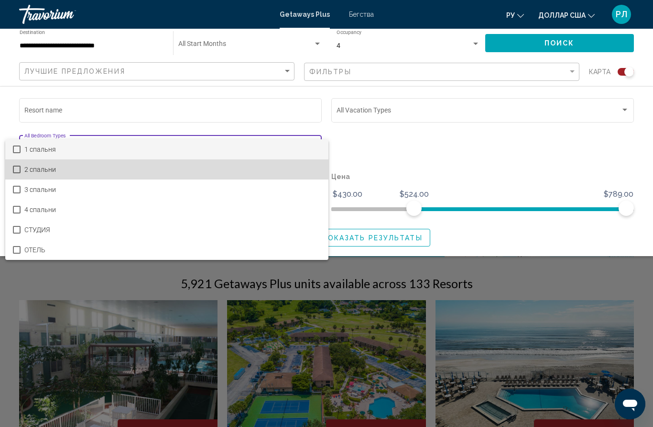
click at [241, 166] on span "2 спальни" at bounding box center [172, 169] width 297 height 20
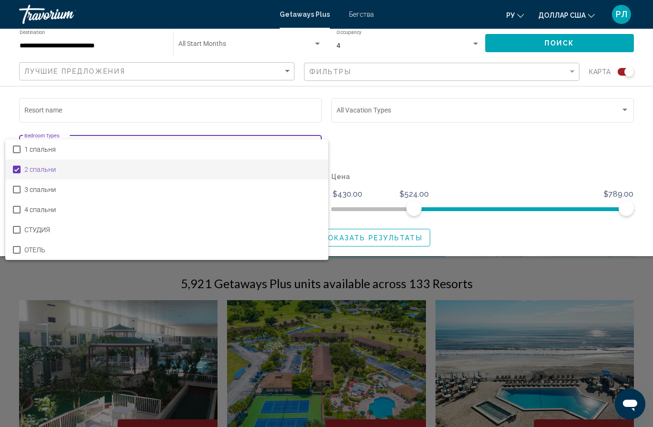
click at [405, 162] on div at bounding box center [326, 213] width 653 height 427
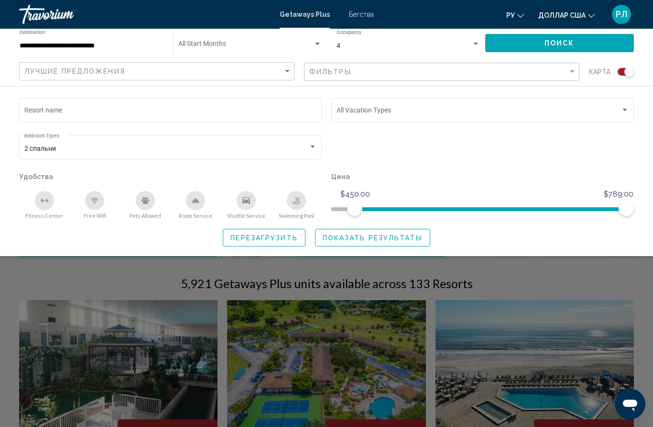
click at [361, 240] on span "Показать результаты" at bounding box center [373, 238] width 100 height 8
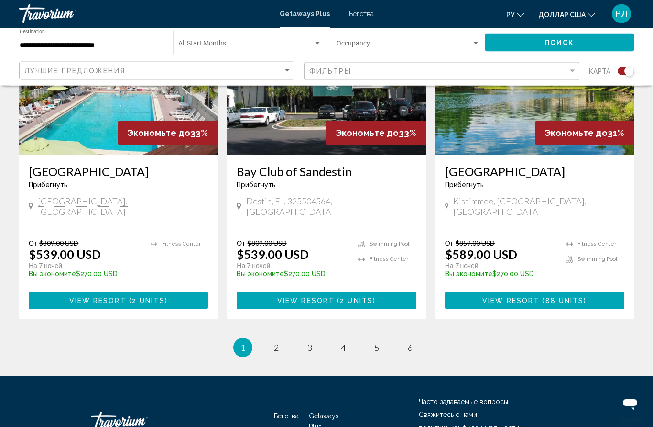
scroll to position [1433, 0]
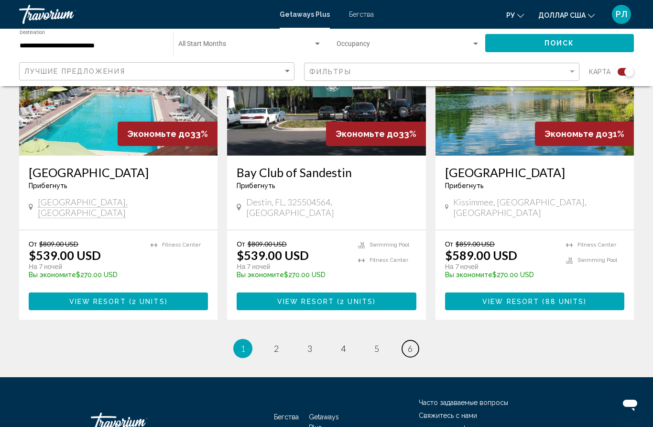
click at [417, 340] on link "page 6" at bounding box center [410, 348] width 17 height 17
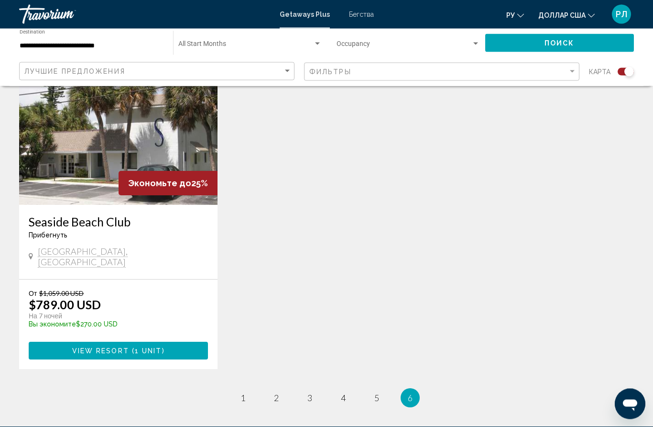
scroll to position [376, 0]
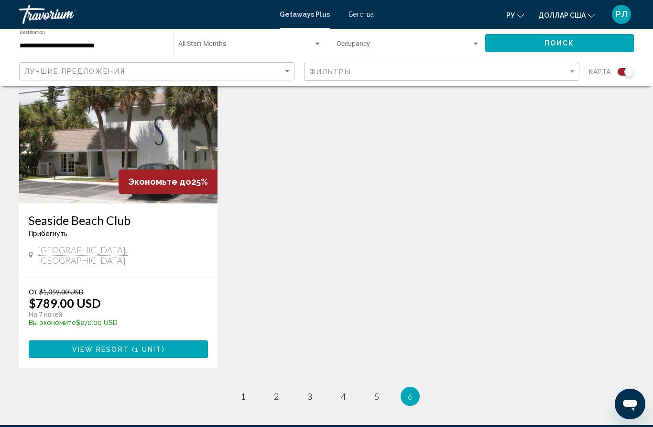
click at [22, 216] on div "Seaside Beach Club Прибегнуть - Это курорт только для взрослых Pompano Beach, F…" at bounding box center [118, 240] width 199 height 74
click at [53, 202] on img "Основное содержание" at bounding box center [118, 126] width 199 height 153
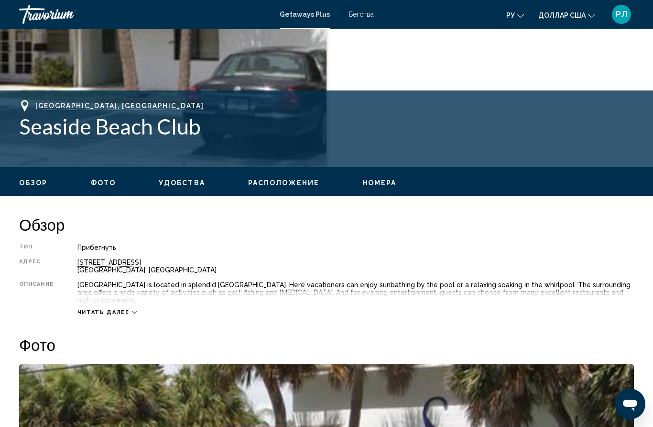
click at [299, 185] on span "Расположение" at bounding box center [283, 183] width 71 height 8
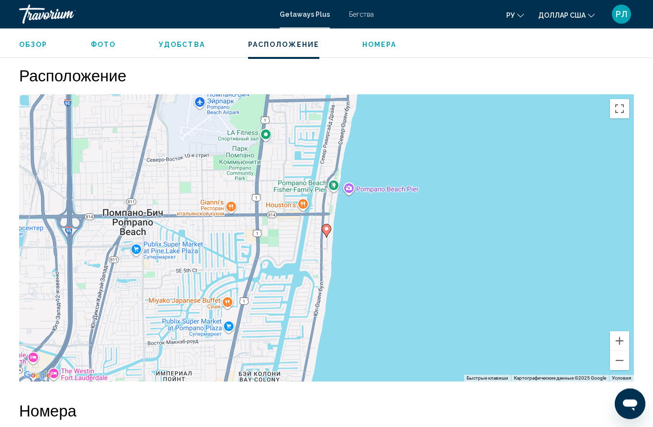
scroll to position [1088, 0]
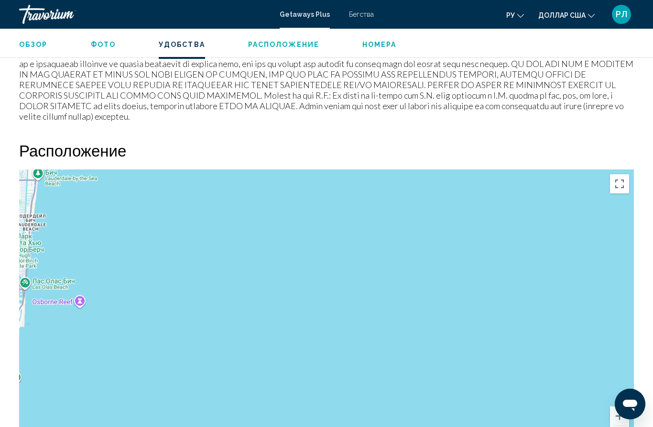
click at [621, 179] on button "Включить полноэкранный режим" at bounding box center [619, 183] width 19 height 19
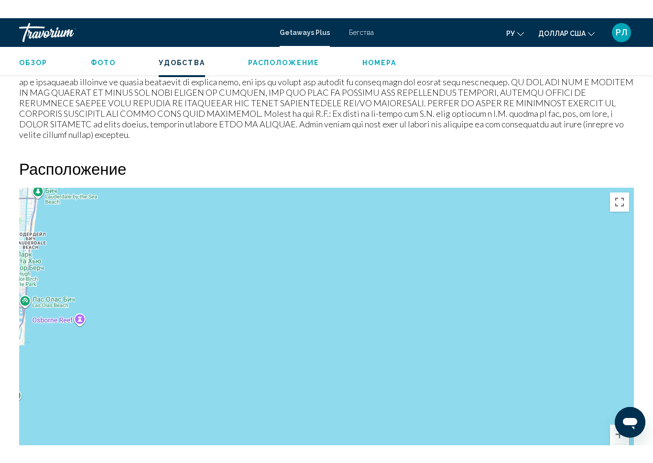
scroll to position [11, 0]
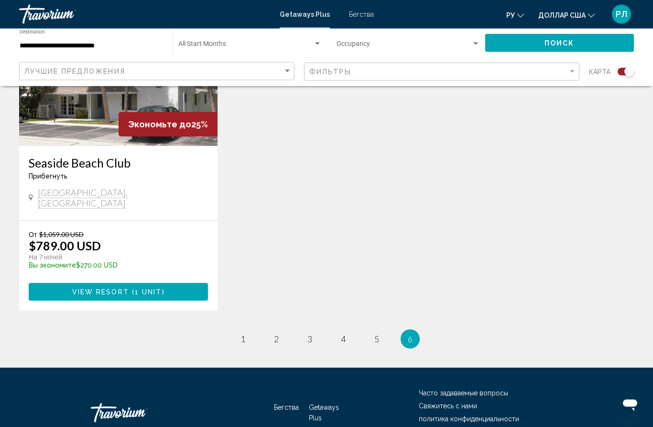
scroll to position [431, 0]
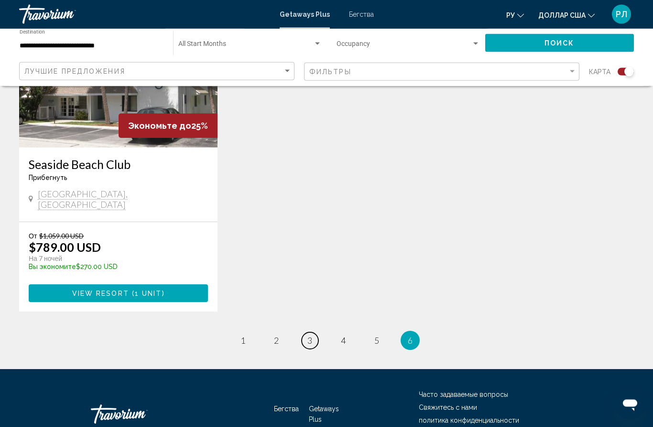
click at [316, 332] on link "page 3" at bounding box center [310, 340] width 17 height 17
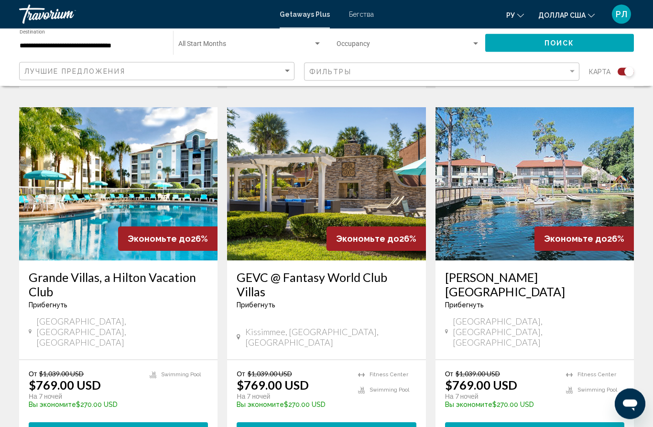
scroll to position [1378, 0]
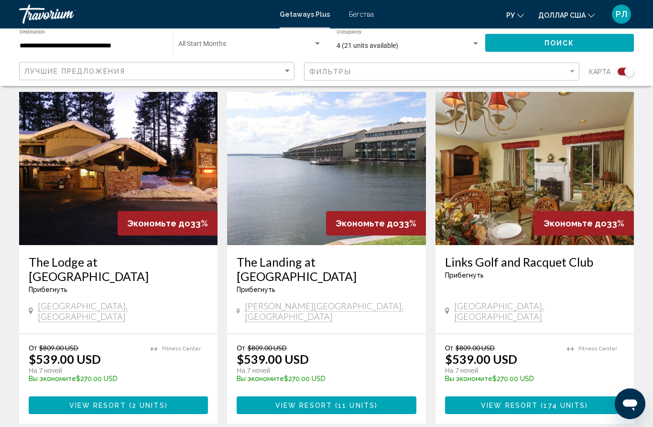
scroll to position [1408, 0]
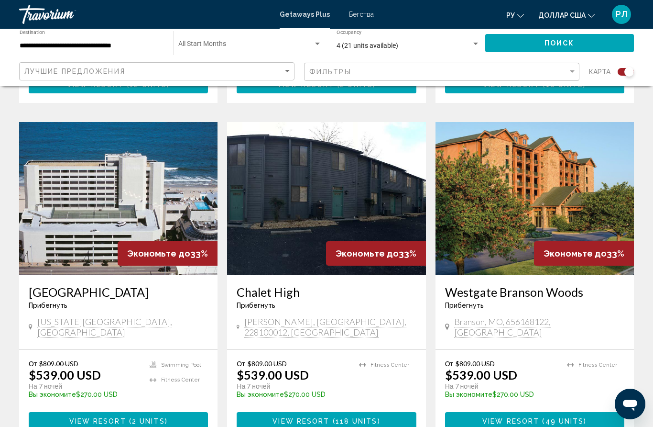
scroll to position [679, 0]
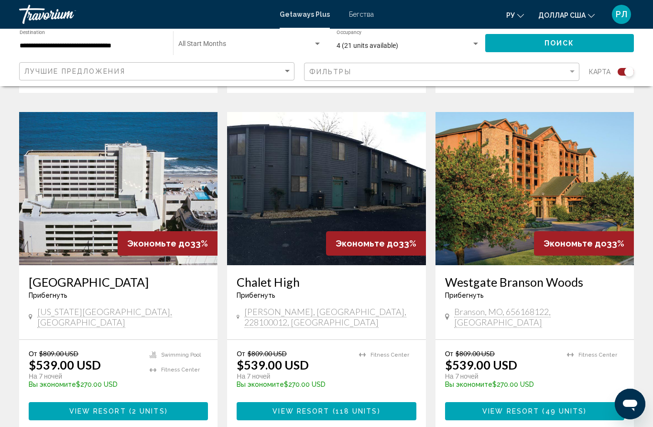
click at [30, 49] on input "**********" at bounding box center [92, 46] width 144 height 8
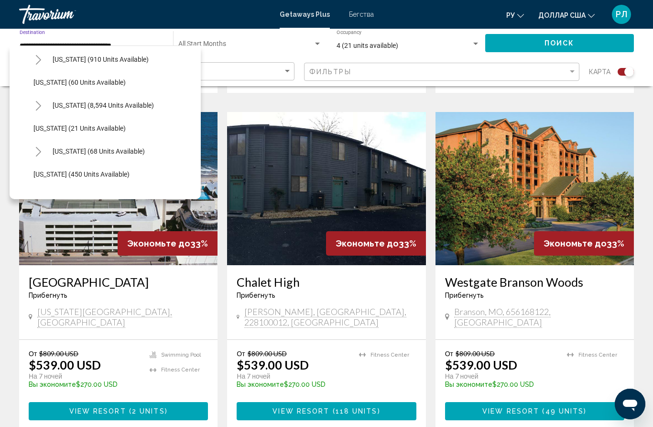
scroll to position [141, 0]
click at [65, 104] on span "Florida (8,594 units available)" at bounding box center [103, 105] width 101 height 8
type input "**********"
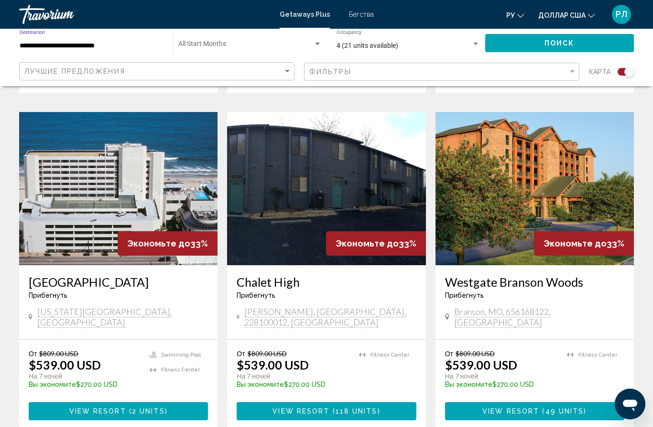
click at [474, 43] on div "Search widget" at bounding box center [476, 44] width 5 height 2
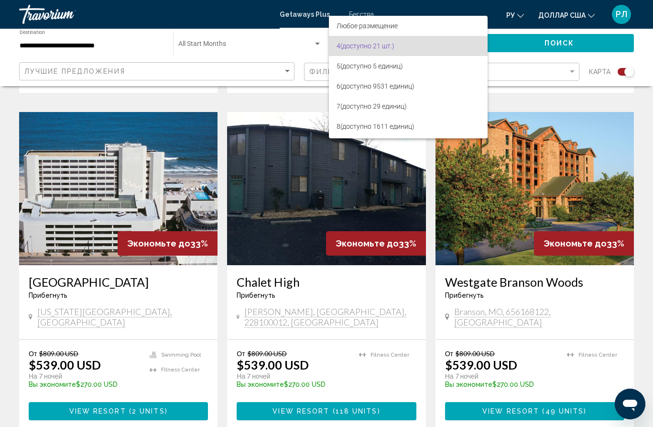
click at [433, 50] on span "4 (доступно 21 шт.)" at bounding box center [409, 46] width 144 height 20
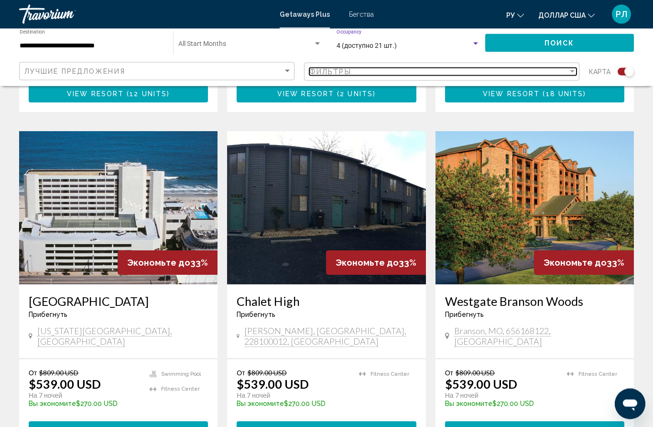
click at [398, 74] on div "Фильтры" at bounding box center [438, 72] width 259 height 8
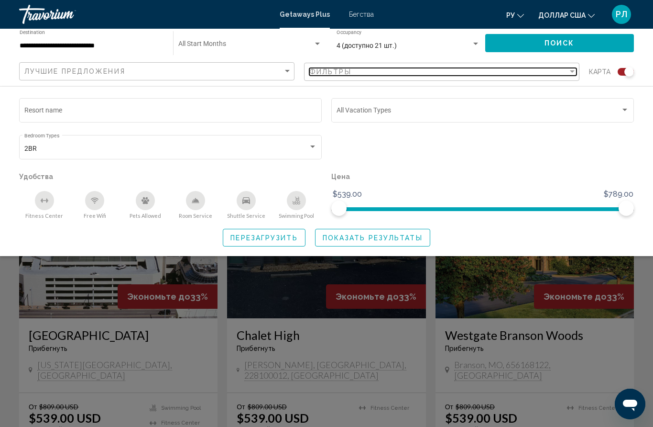
scroll to position [626, 0]
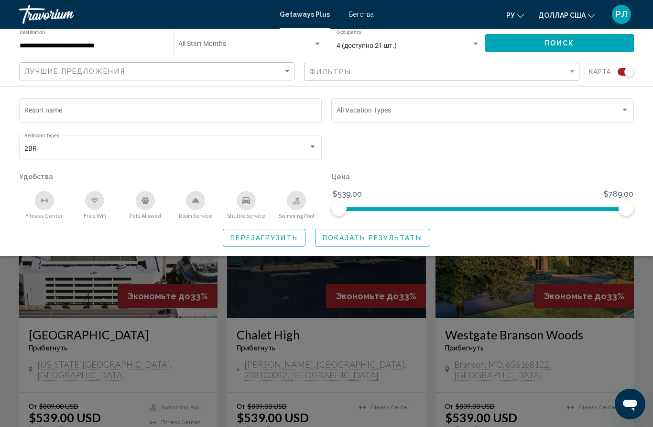
click at [632, 109] on div "Vacation Types All Vacation Types" at bounding box center [482, 109] width 303 height 26
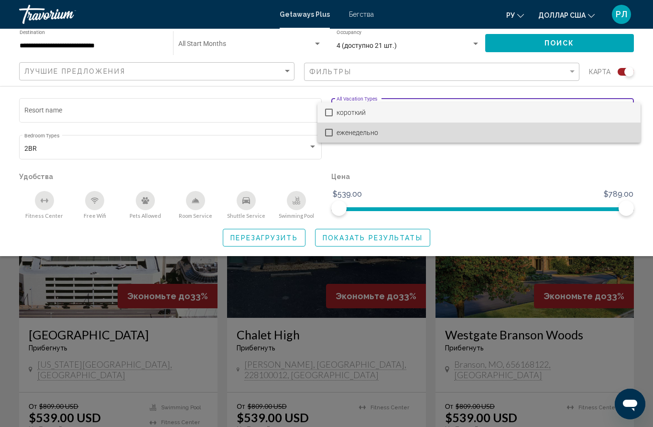
click at [582, 135] on span "еженедельно" at bounding box center [485, 132] width 297 height 20
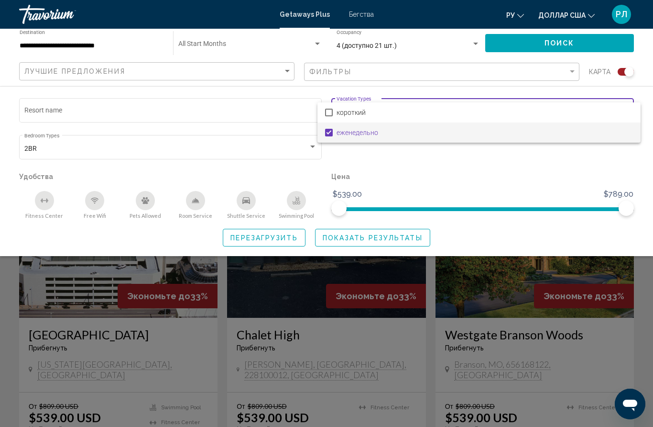
click at [592, 176] on div at bounding box center [326, 213] width 653 height 427
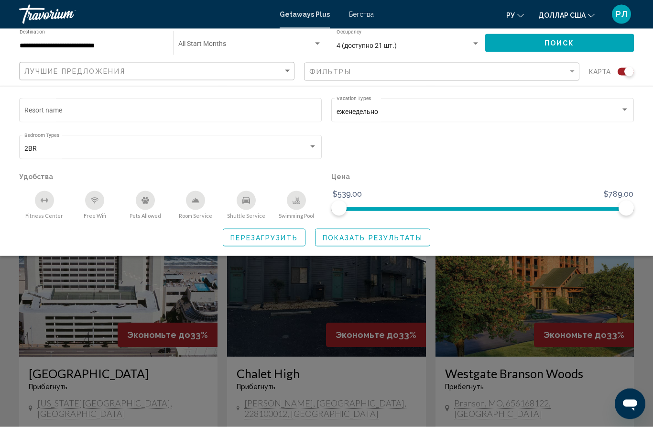
scroll to position [585, 0]
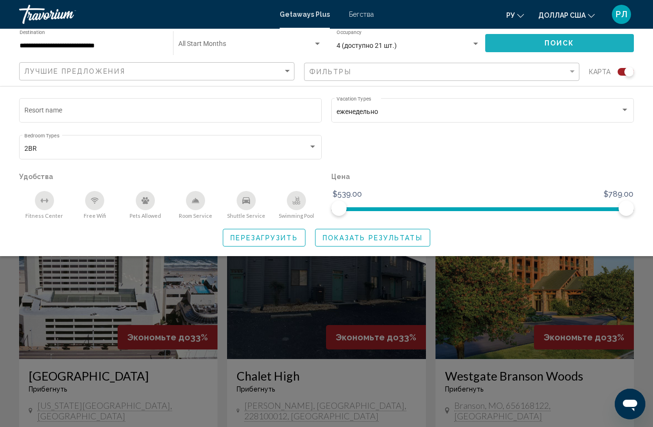
click at [615, 49] on button "Поиск" at bounding box center [560, 43] width 149 height 18
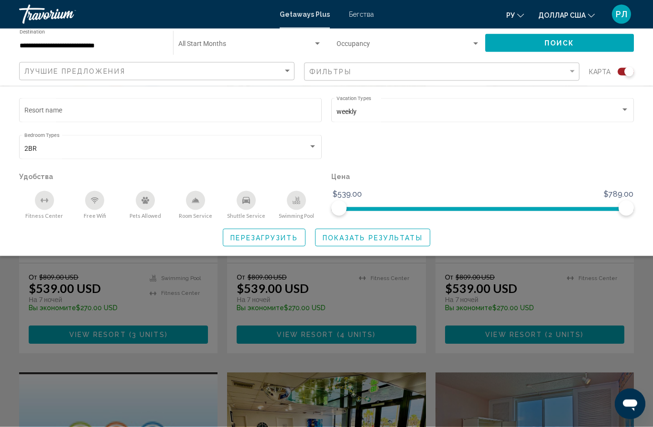
scroll to position [725, 0]
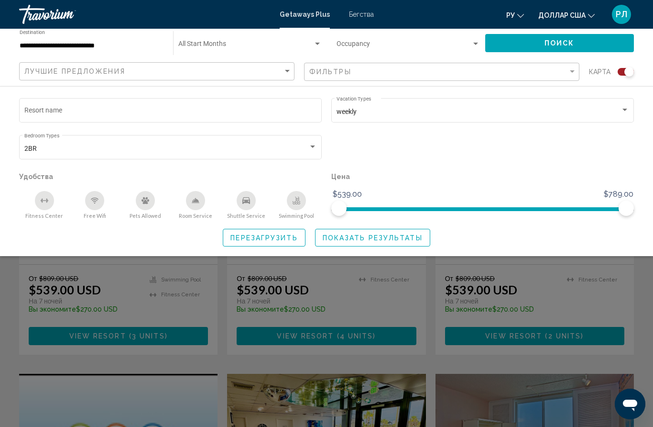
click at [290, 241] on span "Перезагрузить" at bounding box center [264, 238] width 67 height 8
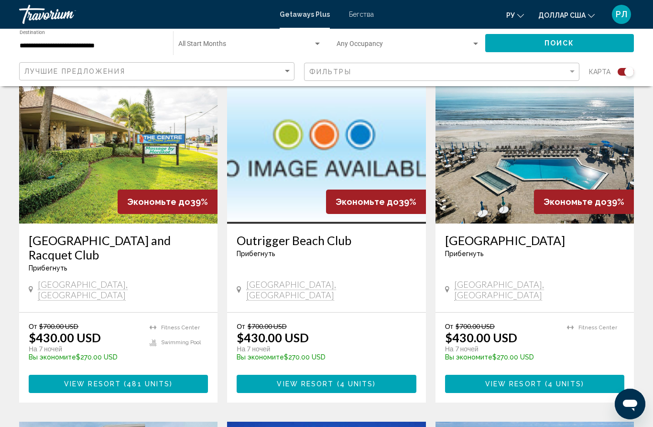
scroll to position [690, 0]
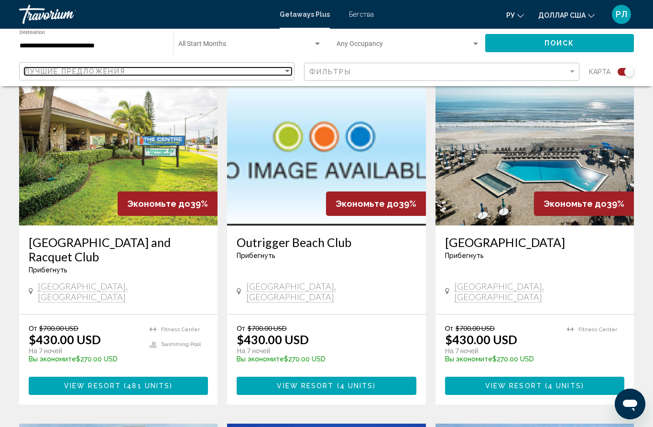
click at [34, 70] on span "Лучшие предложения" at bounding box center [74, 71] width 101 height 8
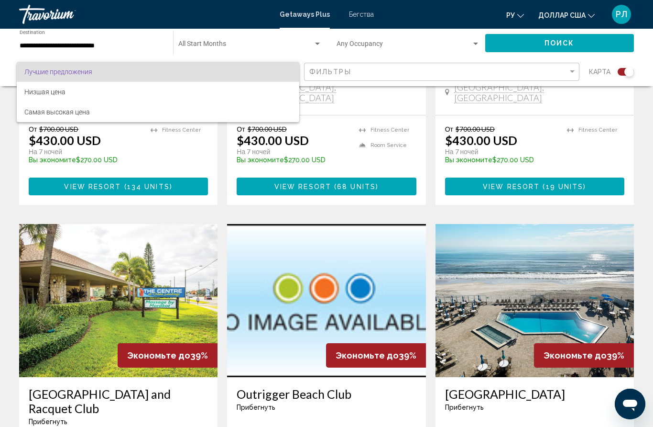
scroll to position [538, 0]
click at [319, 127] on div at bounding box center [326, 213] width 653 height 427
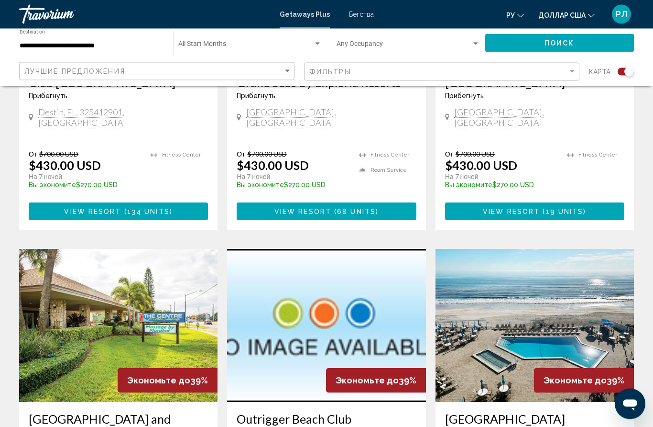
scroll to position [512, 0]
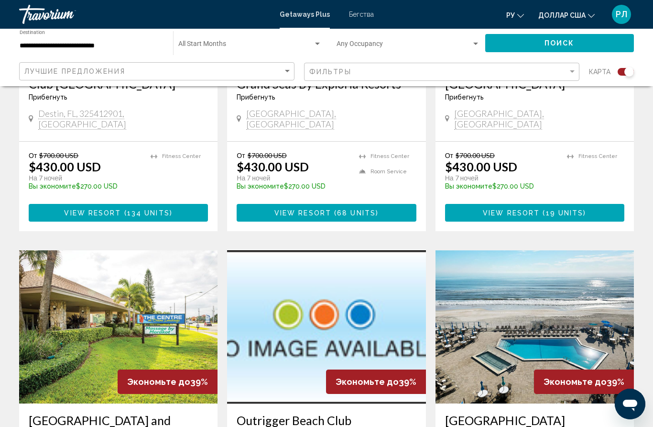
click at [297, 74] on div "Лучшие предложения Фильтры карта" at bounding box center [326, 72] width 615 height 20
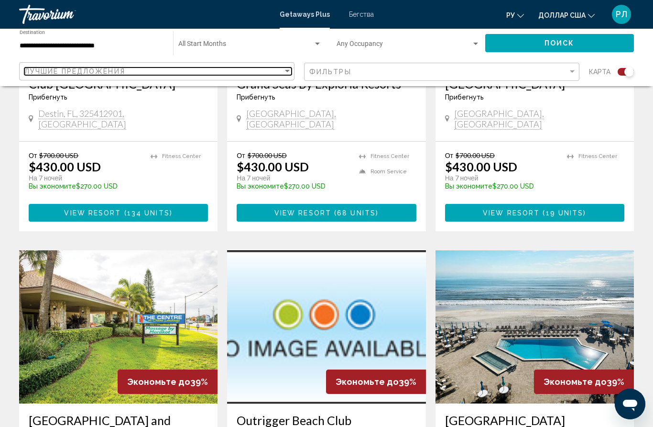
click at [292, 74] on div "Sort by" at bounding box center [287, 71] width 9 height 8
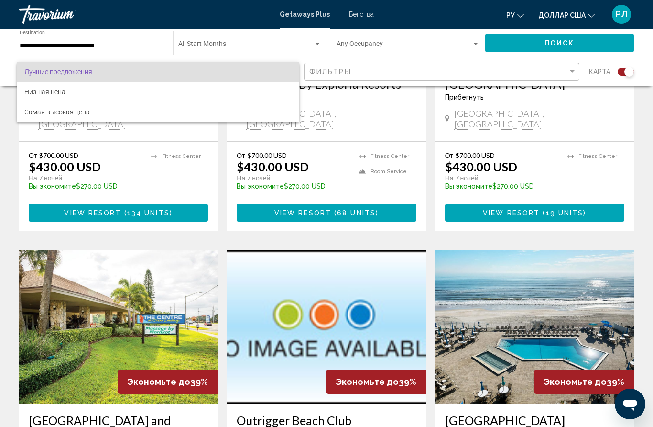
click at [371, 71] on div at bounding box center [326, 213] width 653 height 427
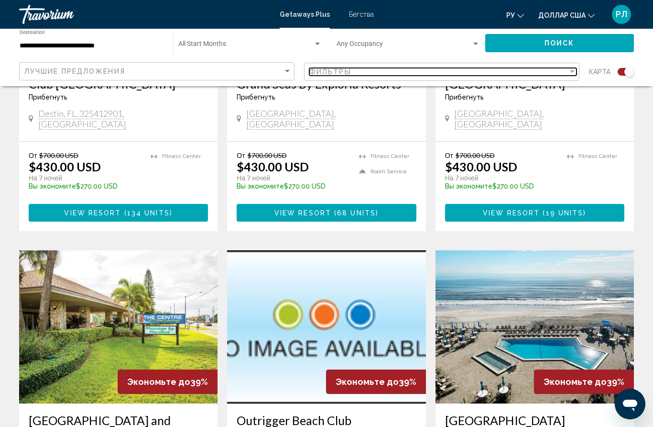
click at [359, 74] on div "Фильтры" at bounding box center [438, 72] width 259 height 8
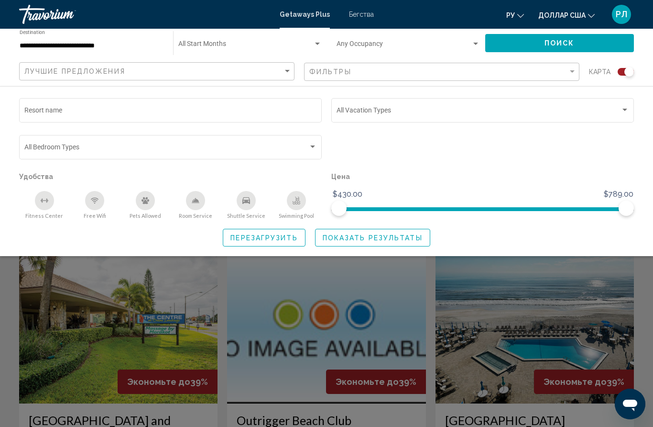
click at [262, 112] on input "Resort name" at bounding box center [170, 112] width 293 height 8
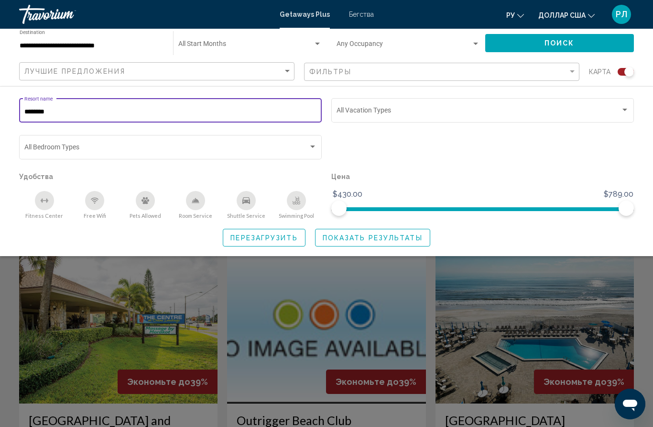
type input "*******"
click at [591, 44] on button "Поиск" at bounding box center [560, 43] width 149 height 18
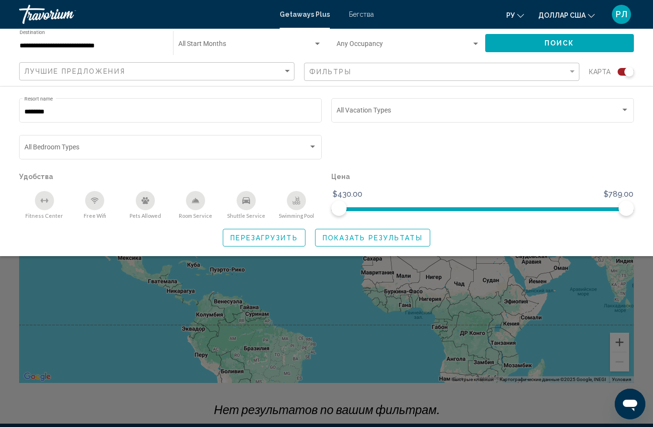
click at [35, 109] on input "*******" at bounding box center [170, 112] width 293 height 8
